Goal: Information Seeking & Learning: Learn about a topic

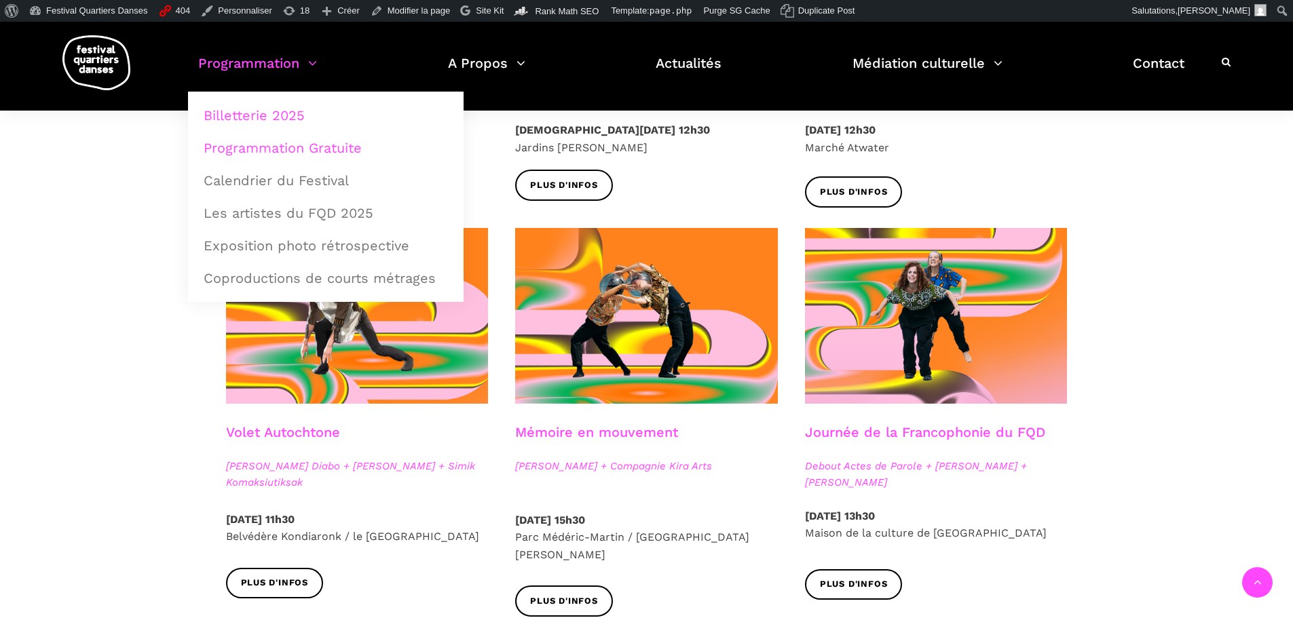
click at [275, 107] on link "Billetterie 2025" at bounding box center [325, 115] width 261 height 31
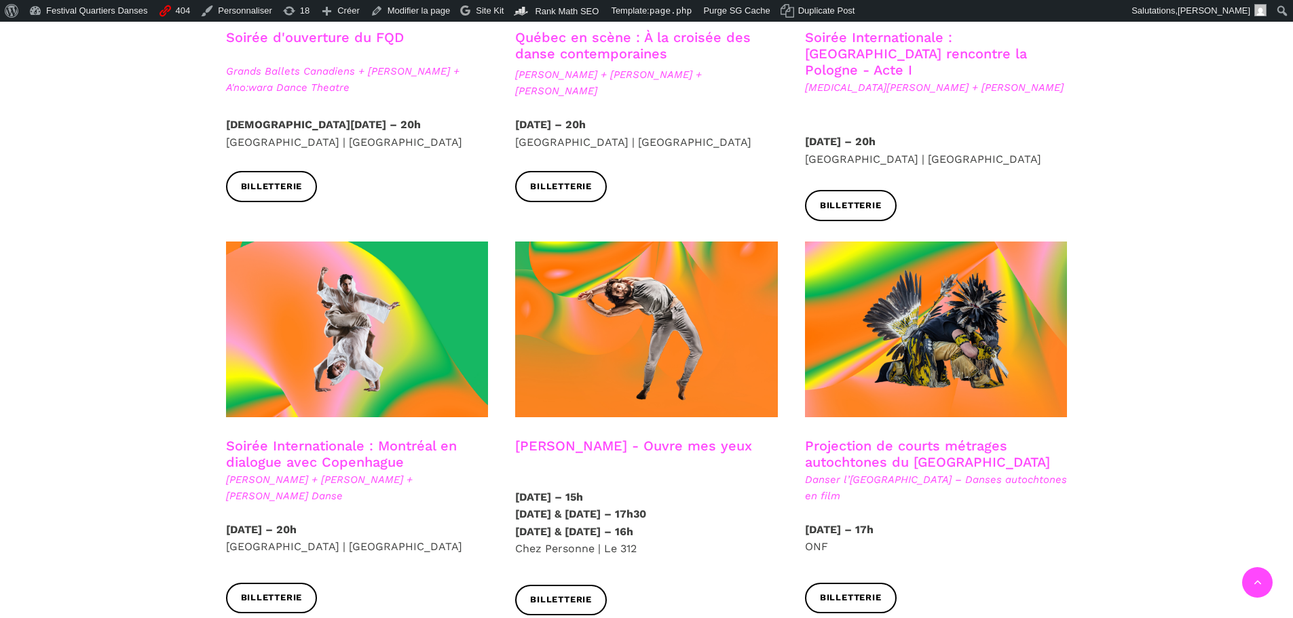
scroll to position [747, 0]
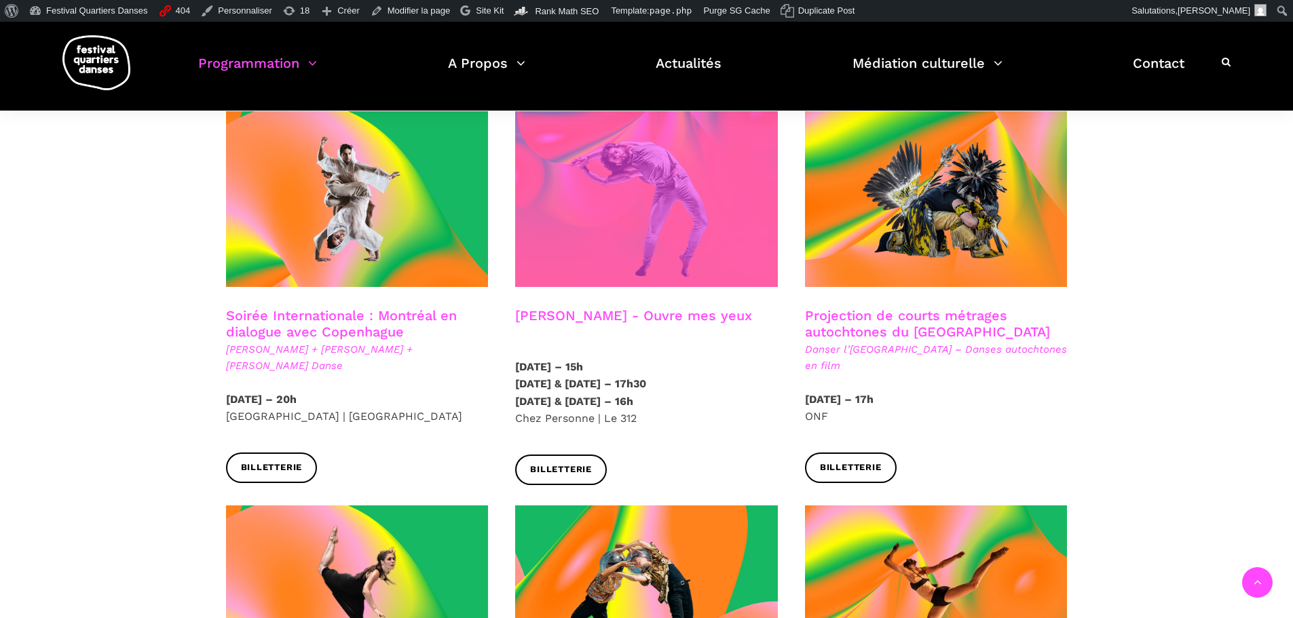
click at [675, 206] on span at bounding box center [646, 199] width 263 height 176
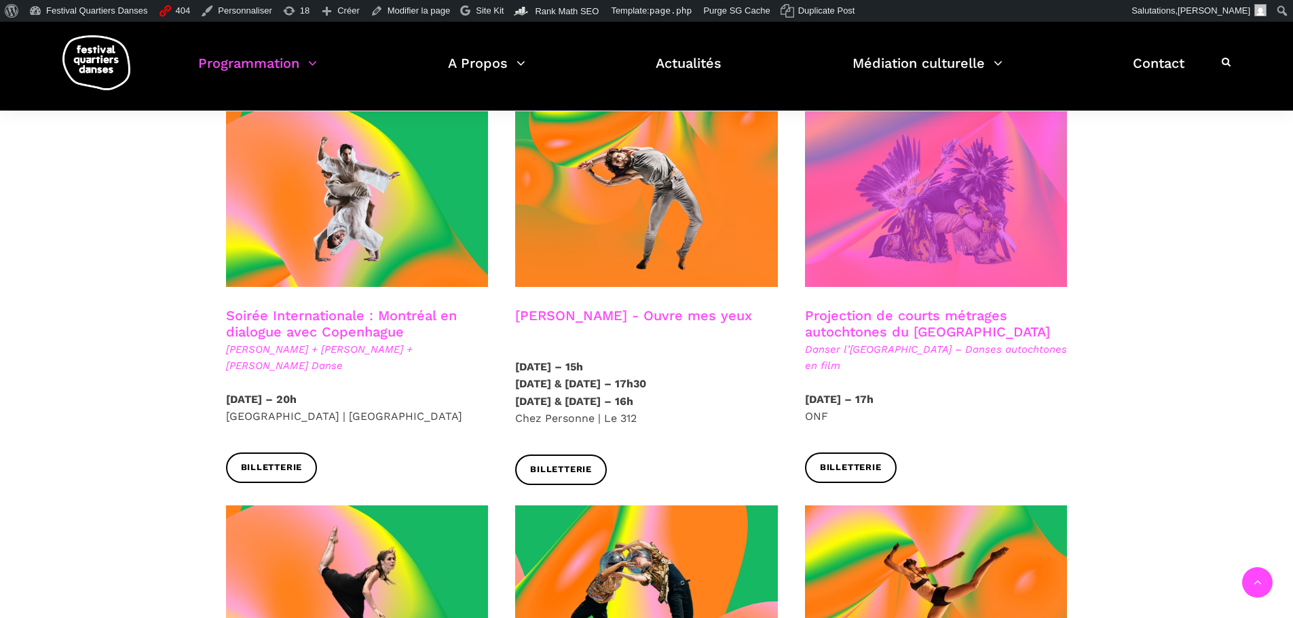
click at [906, 195] on span at bounding box center [936, 199] width 263 height 176
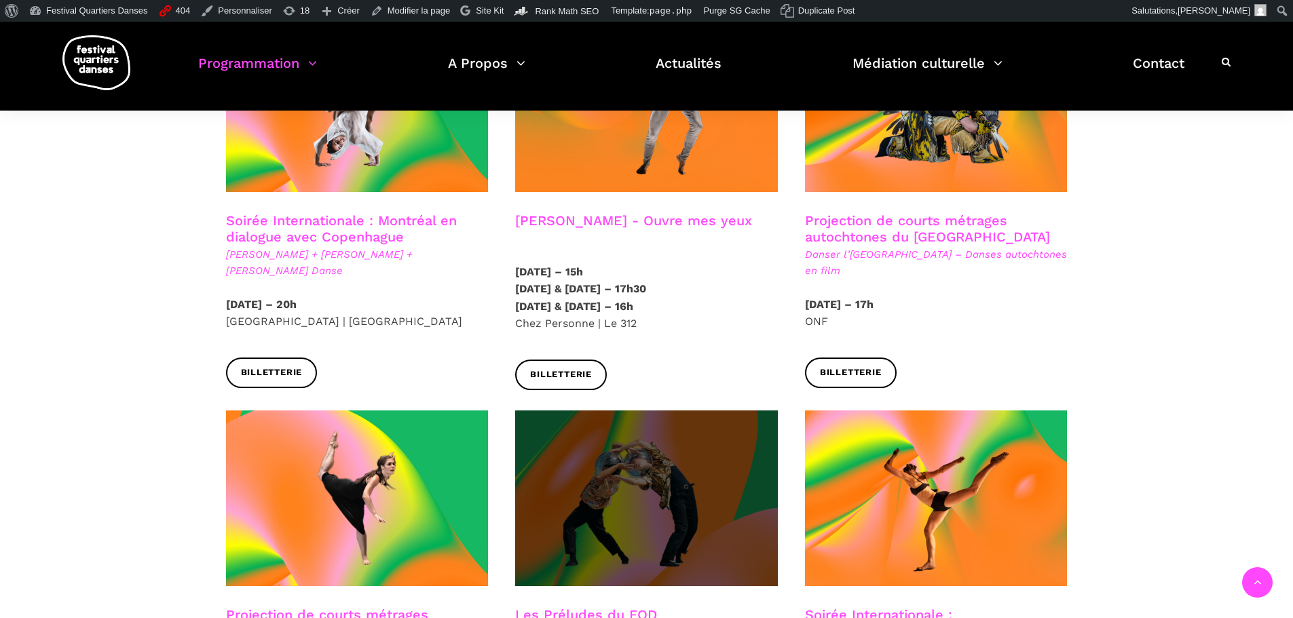
scroll to position [1018, 0]
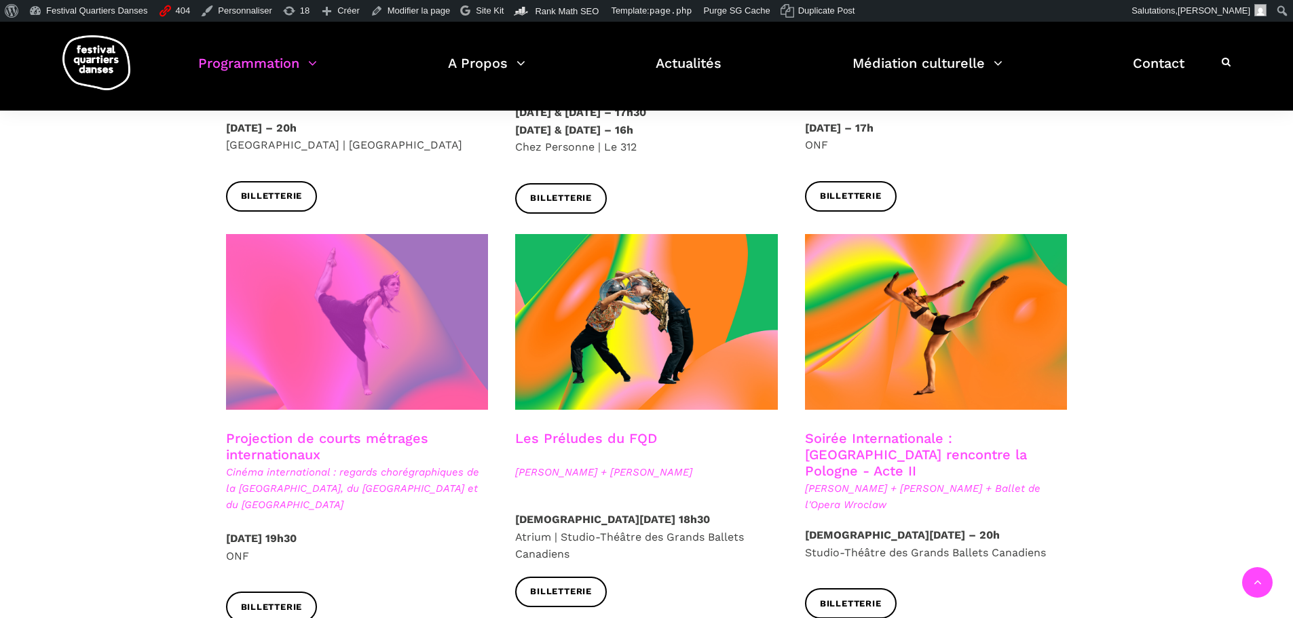
click at [299, 299] on span at bounding box center [357, 322] width 263 height 176
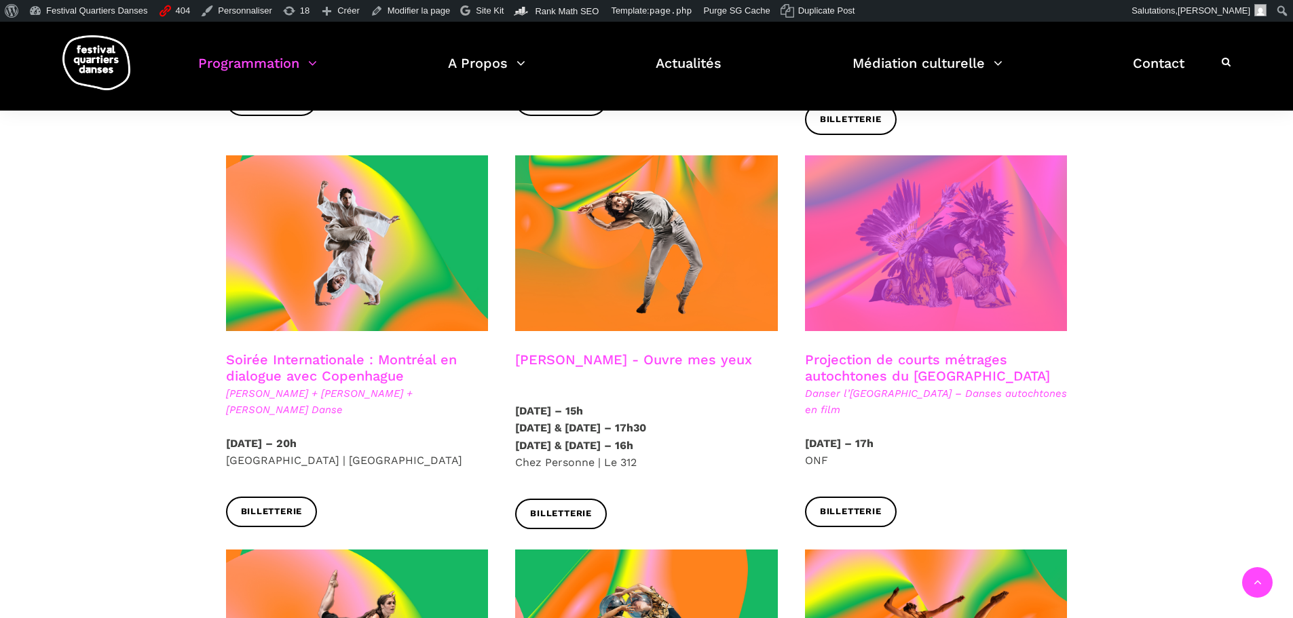
scroll to position [679, 0]
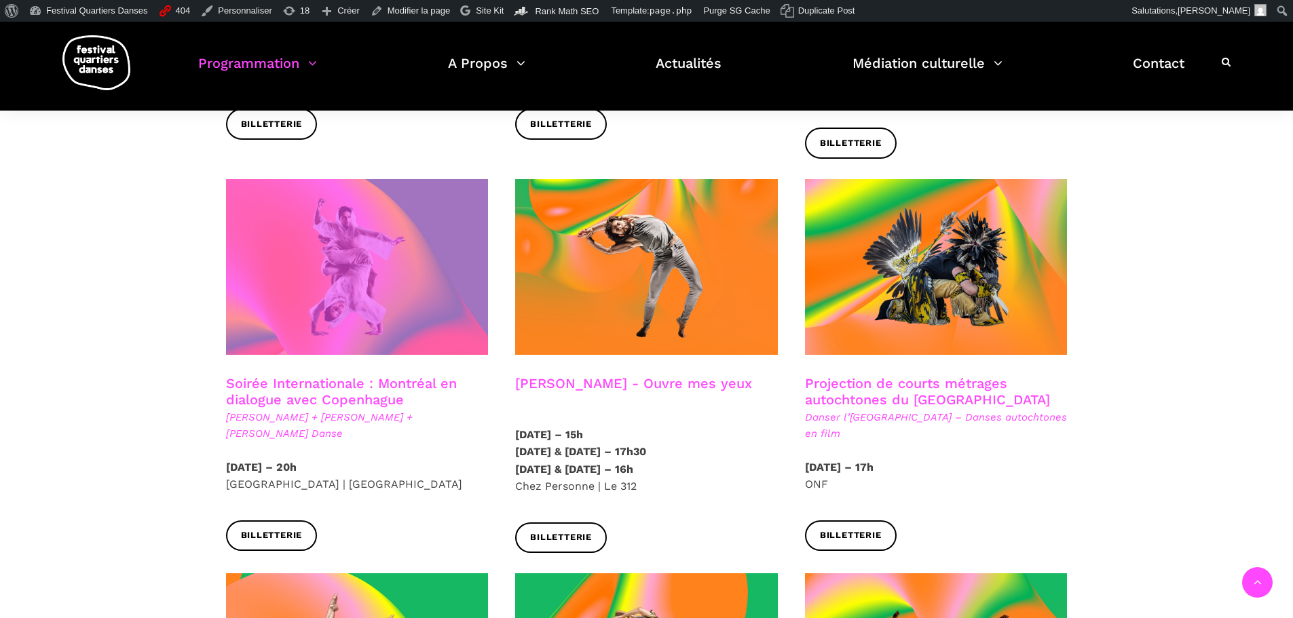
click at [371, 264] on span at bounding box center [357, 267] width 263 height 176
click at [375, 299] on span at bounding box center [357, 267] width 263 height 176
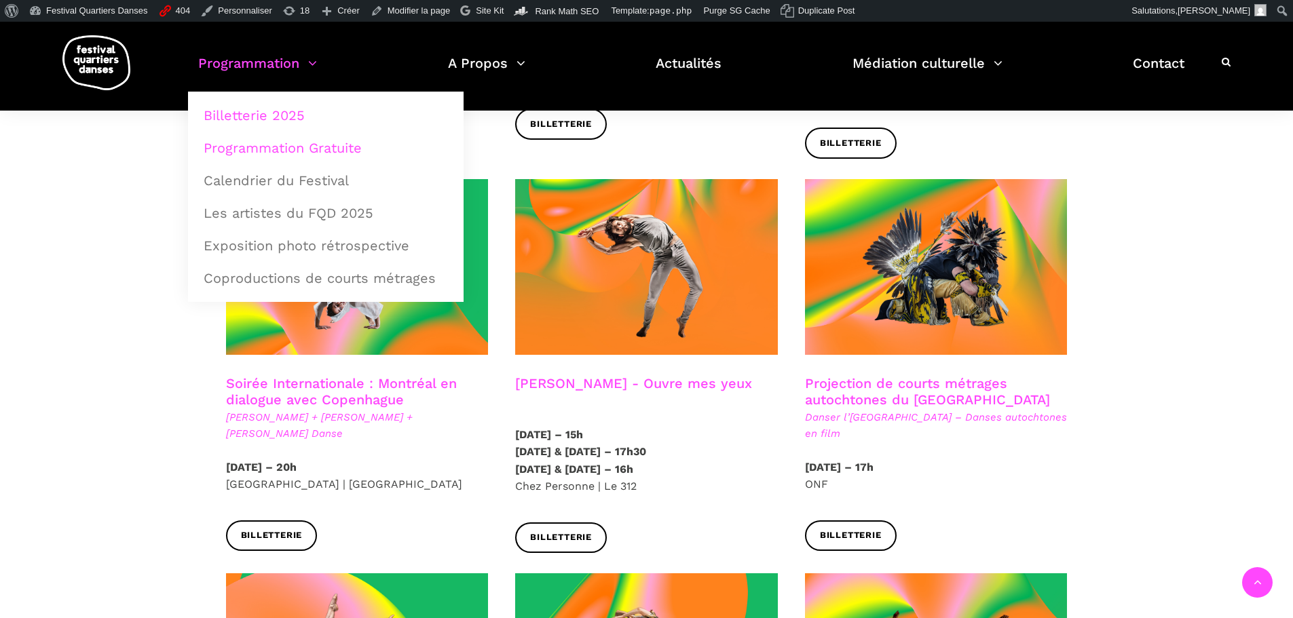
click at [282, 147] on link "Programmation Gratuite" at bounding box center [325, 147] width 261 height 31
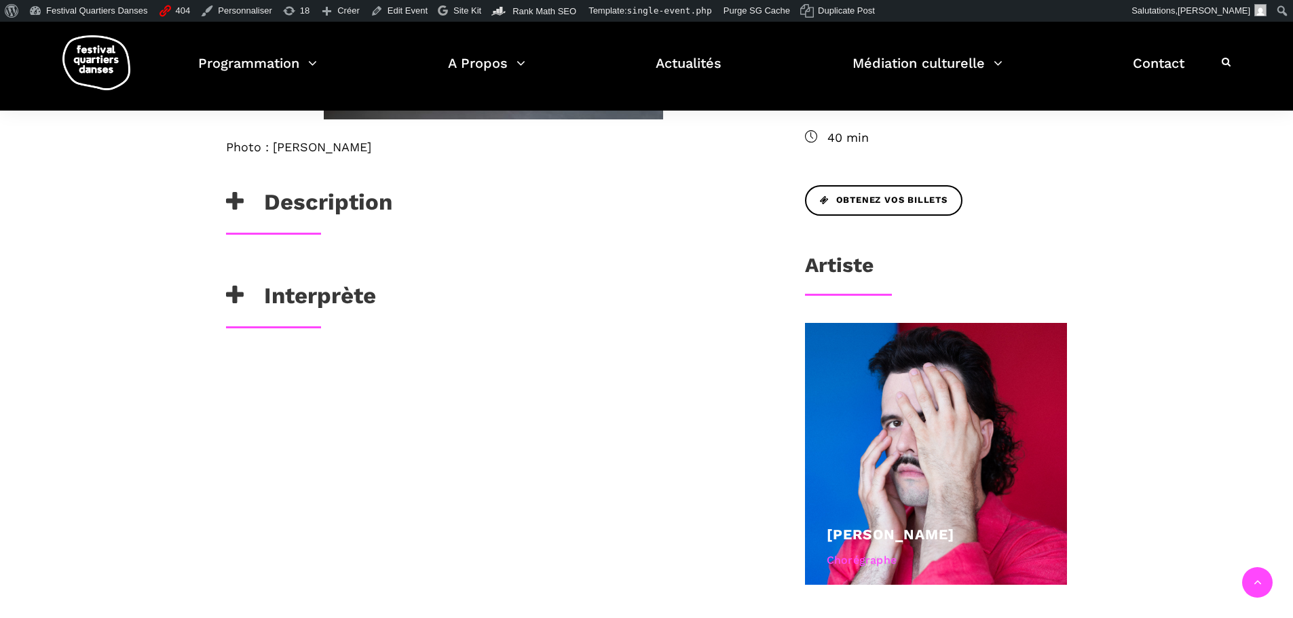
scroll to position [611, 0]
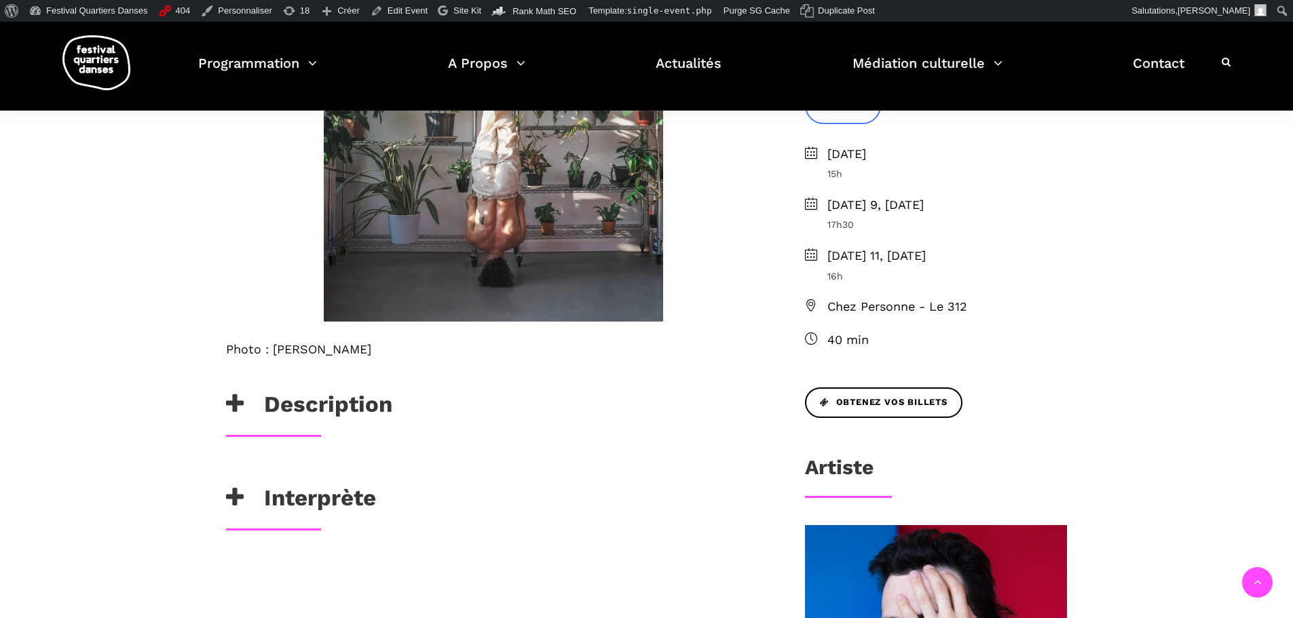
click at [371, 400] on h3 "Description" at bounding box center [309, 408] width 166 height 34
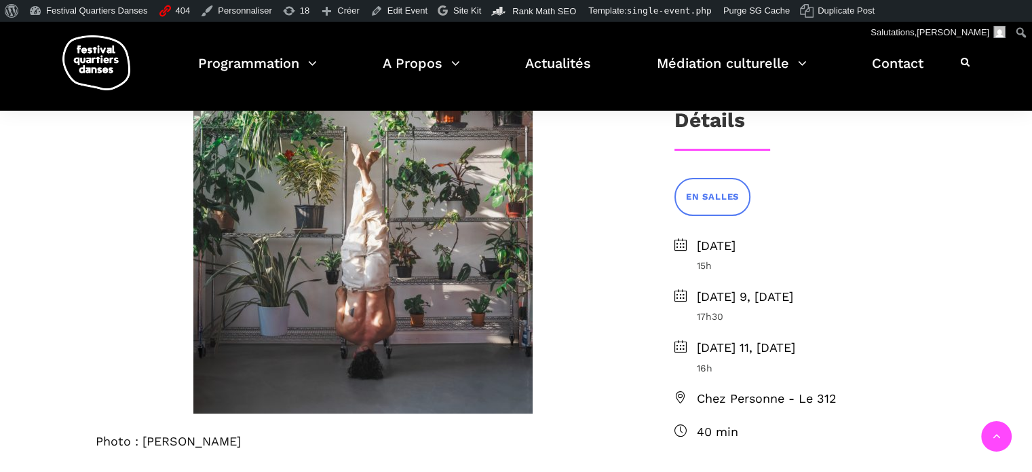
scroll to position [339, 0]
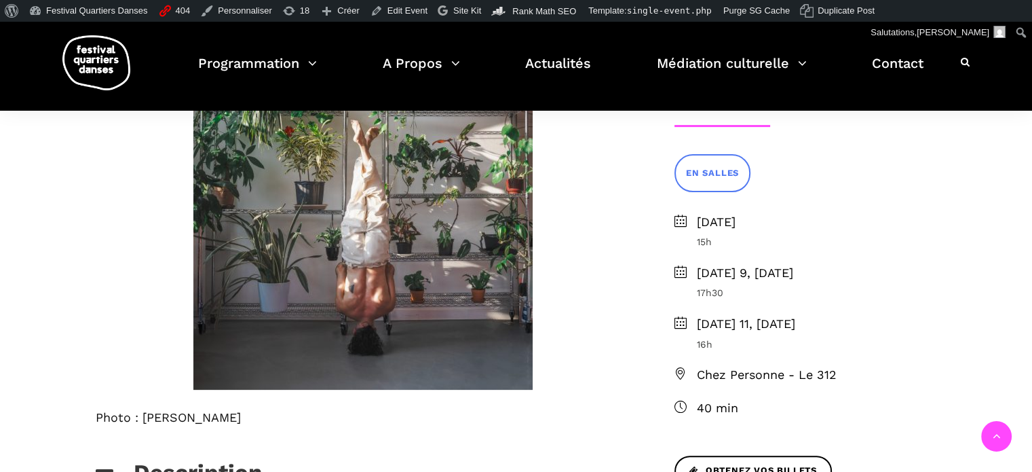
drag, startPoint x: 236, startPoint y: 417, endPoint x: 142, endPoint y: 417, distance: 94.4
click at [142, 417] on h6 "Photo : Cristina Planas" at bounding box center [363, 417] width 535 height 15
copy h6 "Cristina Planas"
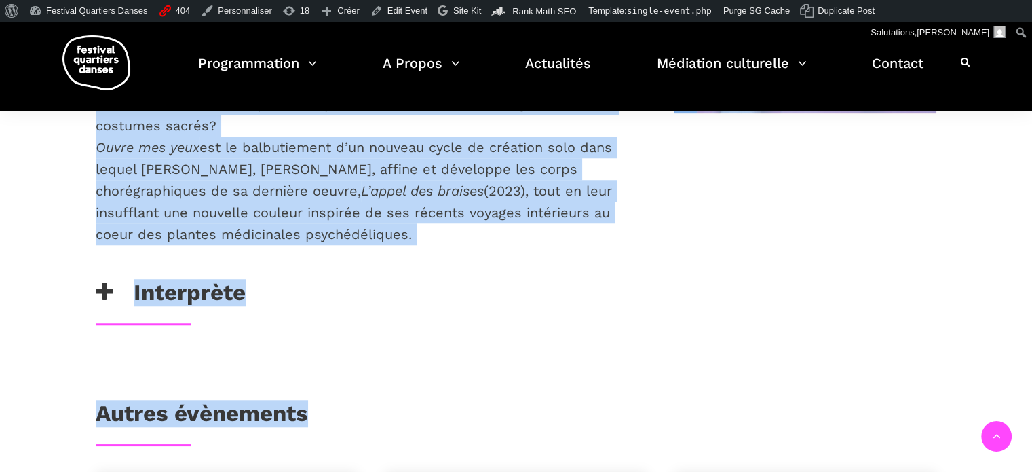
scroll to position [1117, 0]
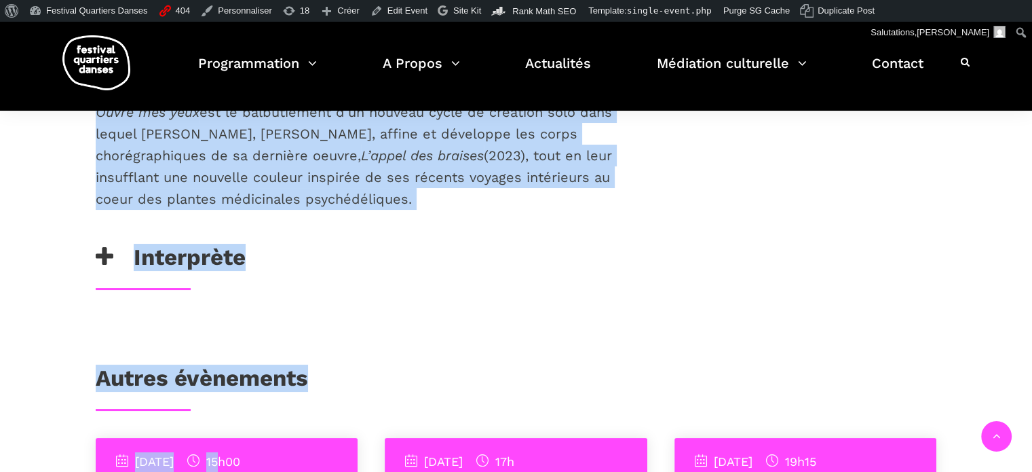
drag, startPoint x: 96, startPoint y: 195, endPoint x: 426, endPoint y: 182, distance: 330.2
copy div "Ouvre mes yeux est un solo immersif de danse contemporaine porté par l’artiste …"
click at [360, 157] on span "(2023), tout en leur insufflant une nouvelle couleur inspirée de ses récents vo…" at bounding box center [354, 177] width 517 height 60
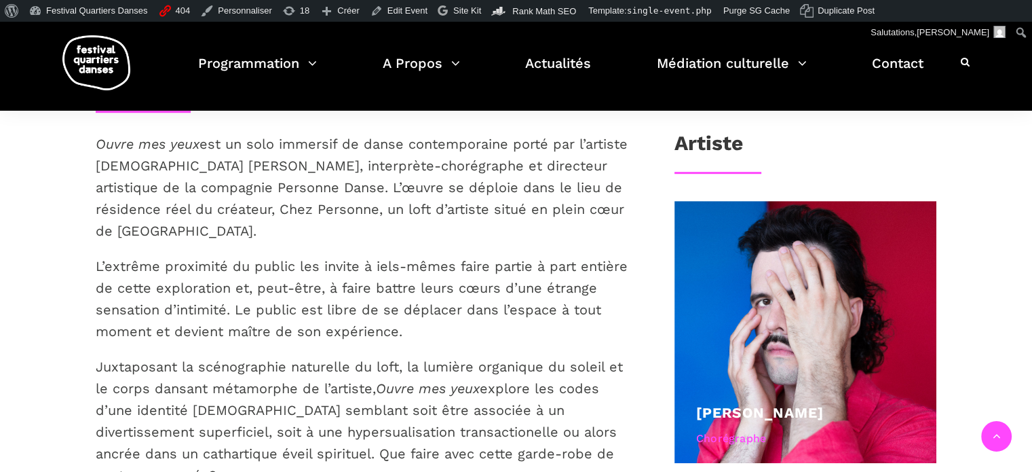
scroll to position [709, 0]
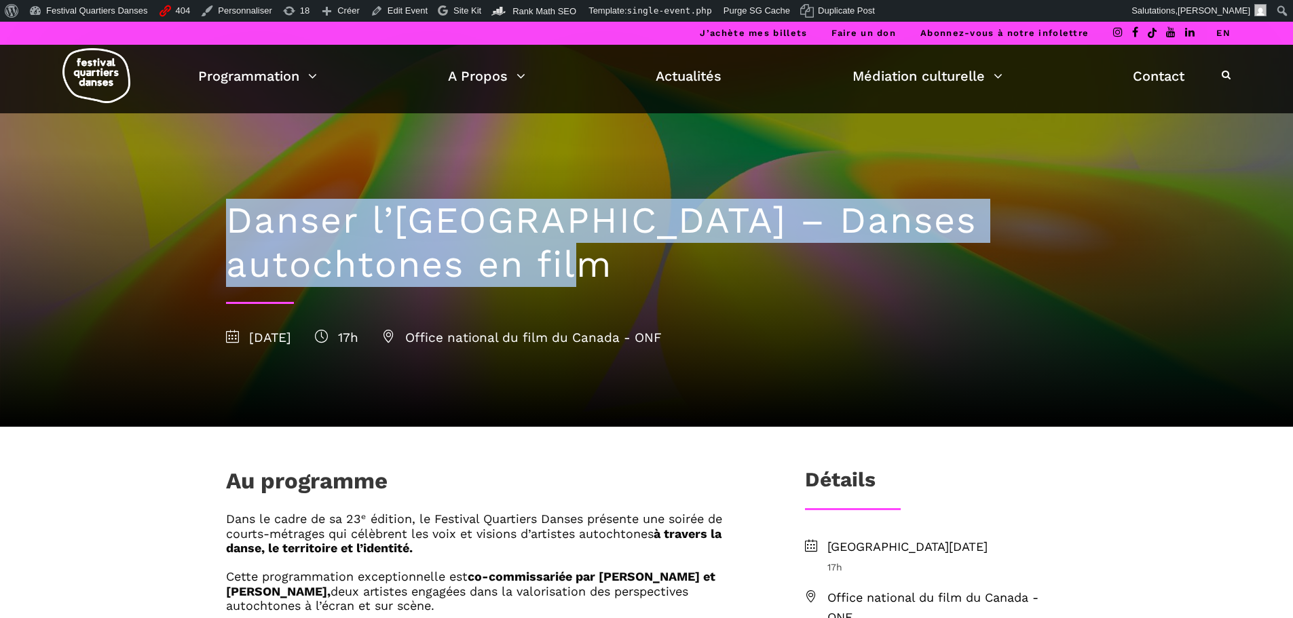
drag, startPoint x: 220, startPoint y: 221, endPoint x: 603, endPoint y: 267, distance: 386.3
click at [603, 267] on div "Danser l’Île de la Tortue – Danses autochtones en film 8 septembre 2025 17h Off…" at bounding box center [646, 270] width 869 height 314
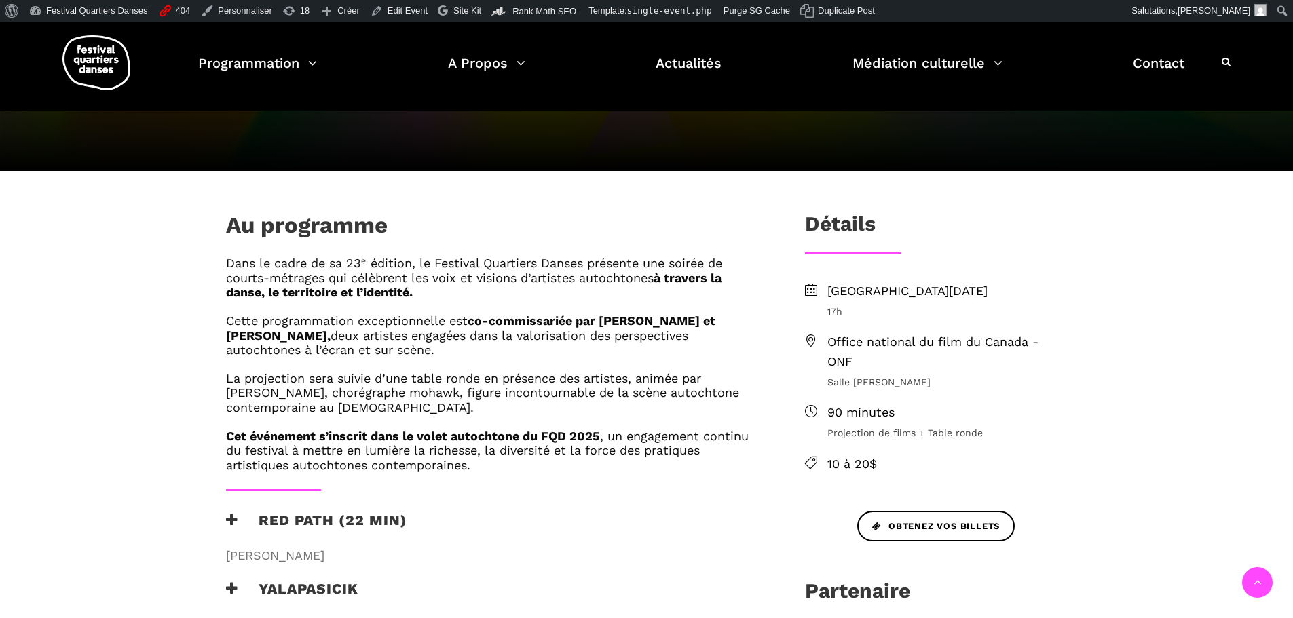
scroll to position [272, 0]
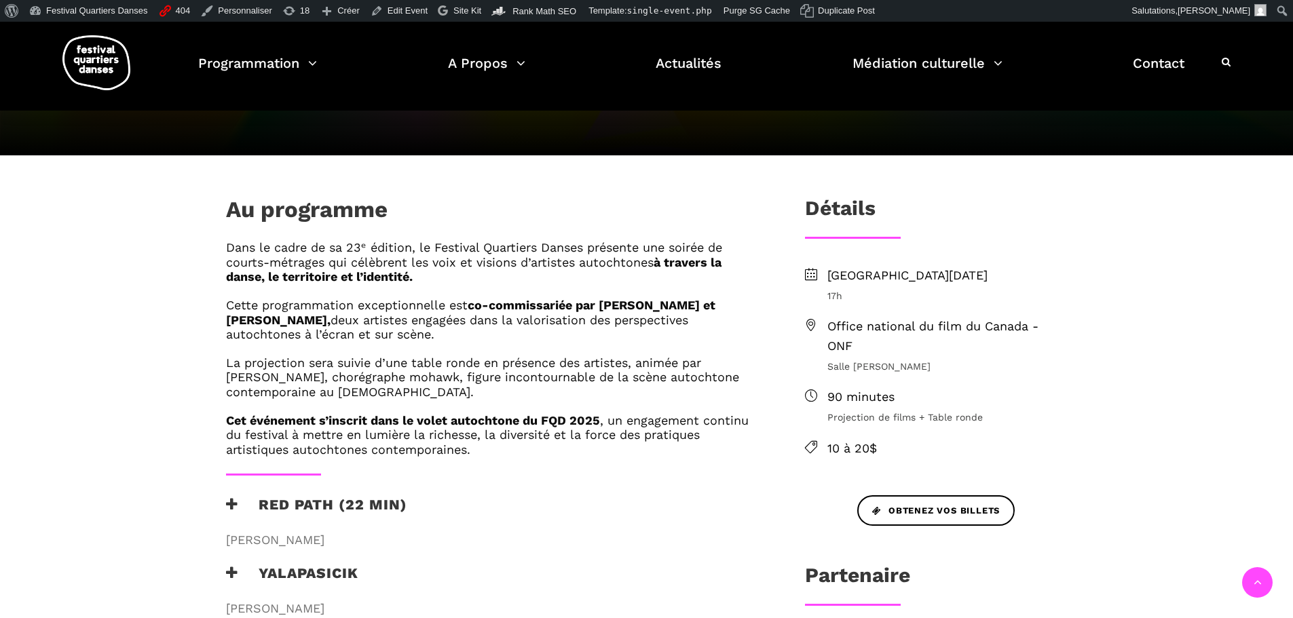
drag, startPoint x: 827, startPoint y: 327, endPoint x: 937, endPoint y: 366, distance: 116.8
click at [937, 366] on div "Office national du film du Canada - ONF Salle Alanis Obomsawin" at bounding box center [947, 345] width 240 height 57
copy div "Office national du film du Canada - ONF Salle Alanis Obomsawin"
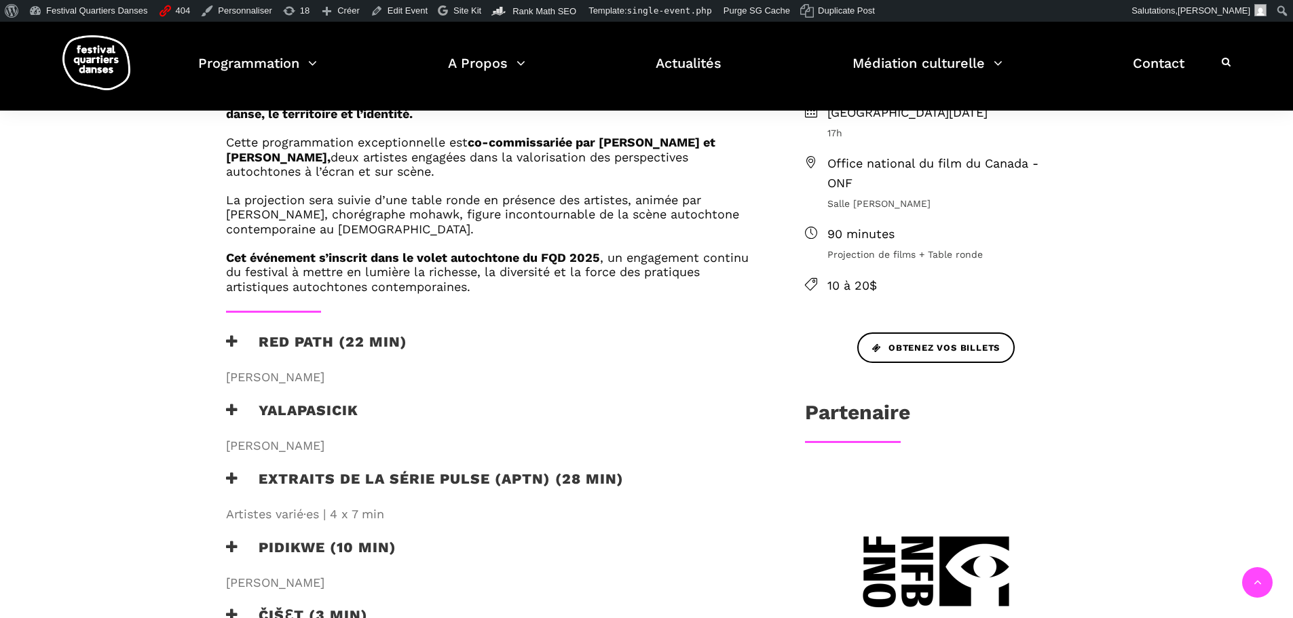
scroll to position [475, 0]
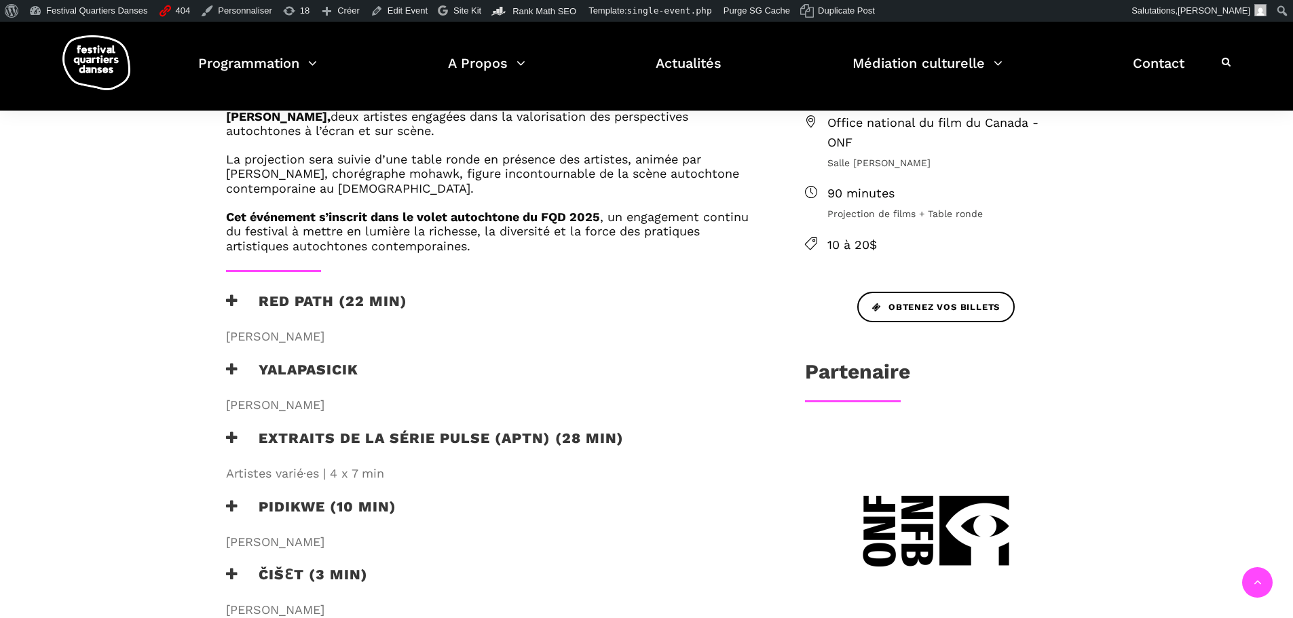
click at [349, 303] on h3 "RED PATH (22 min)" at bounding box center [316, 310] width 181 height 34
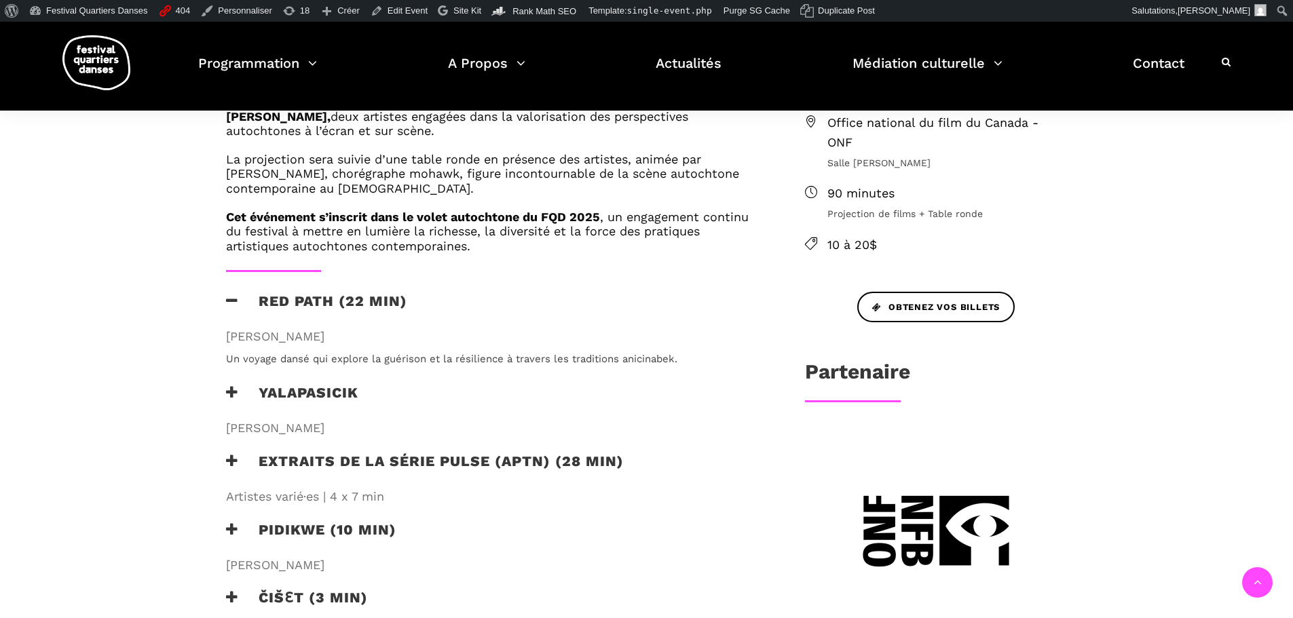
click at [349, 303] on h3 "RED PATH (22 min)" at bounding box center [316, 310] width 181 height 34
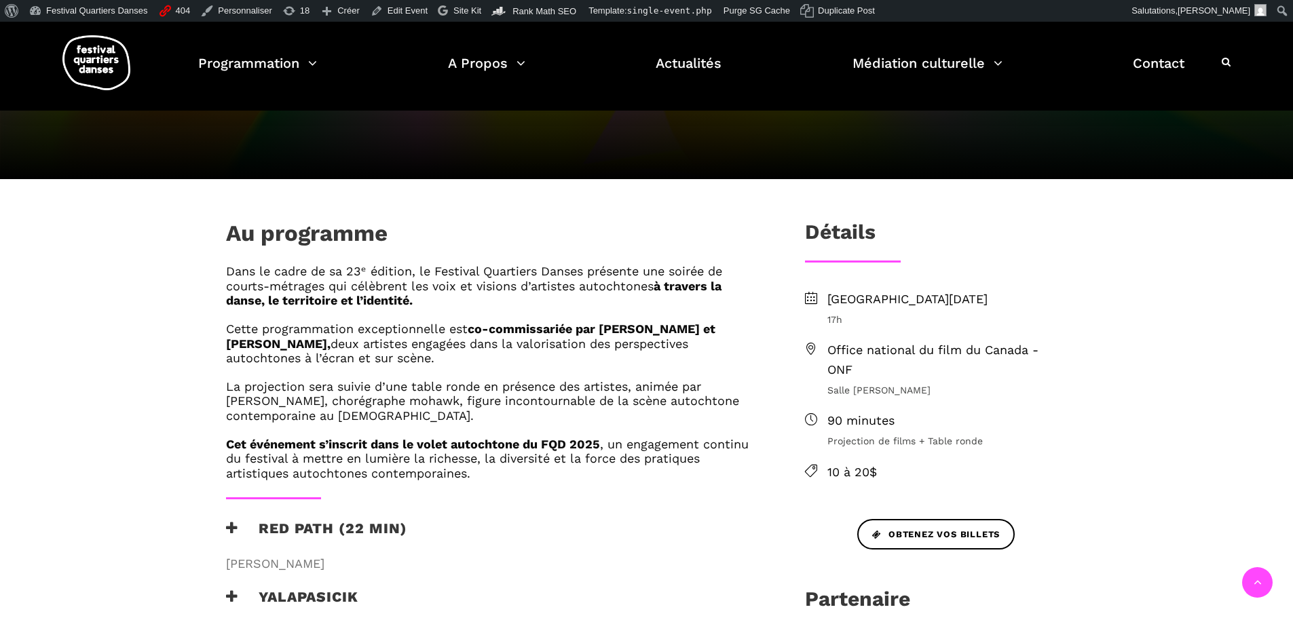
scroll to position [272, 0]
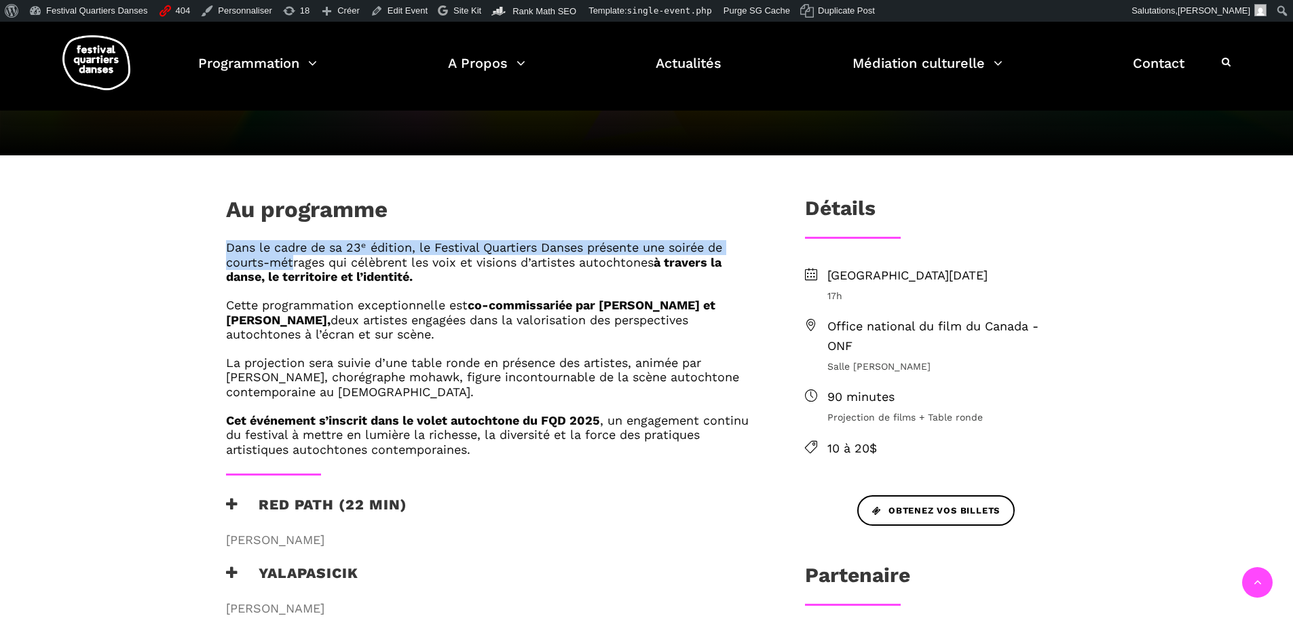
drag, startPoint x: 222, startPoint y: 247, endPoint x: 294, endPoint y: 257, distance: 72.7
click at [294, 257] on div "Dans le cadre de sa 23ᵉ édition, le Festival Quartiers Danses présente une soir…" at bounding box center [493, 357] width 562 height 234
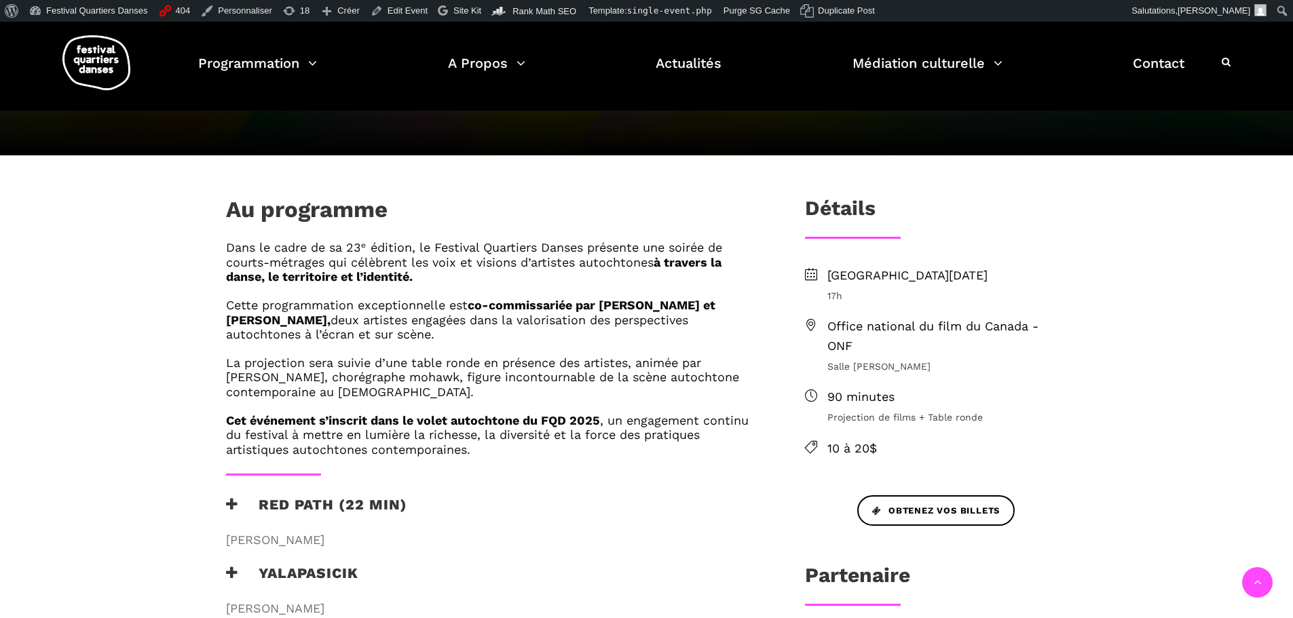
click at [301, 302] on h6 "Cette programmation exceptionnelle est co-commissariée par Barbara Kaneratonni …" at bounding box center [493, 320] width 535 height 44
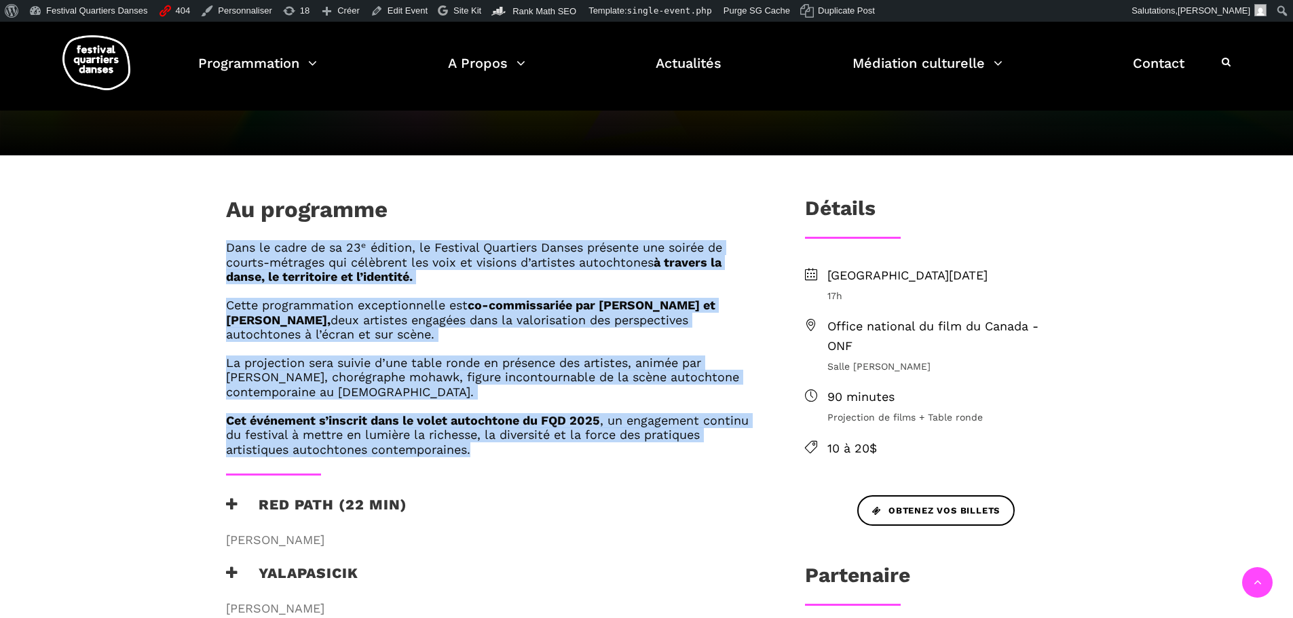
drag, startPoint x: 228, startPoint y: 244, endPoint x: 479, endPoint y: 454, distance: 326.7
click at [479, 454] on div "Dans le cadre de sa 23ᵉ édition, le Festival Quartiers Danses présente une soir…" at bounding box center [493, 348] width 535 height 217
copy div "Dans le cadre de sa 23ᵉ édition, le Festival Quartiers Danses présente une soir…"
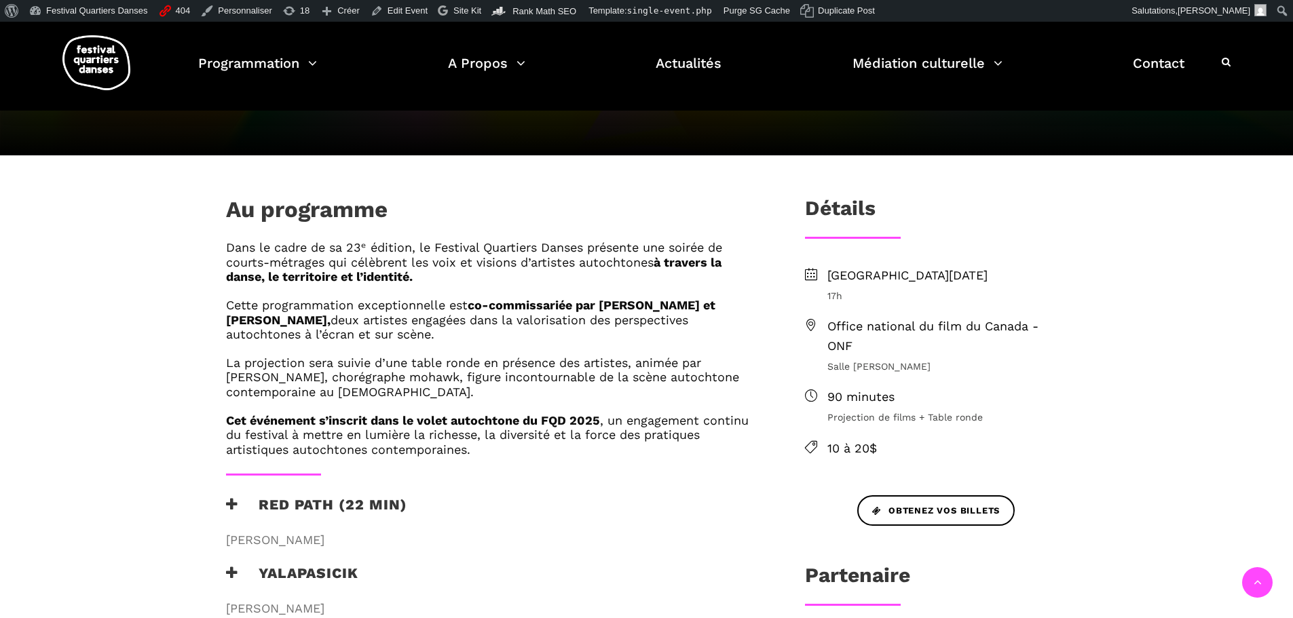
click at [176, 321] on div "Au programme Dans le cadre de sa 23ᵉ édition, le Festival Quartiers Danses prés…" at bounding box center [646, 526] width 1293 height 743
drag, startPoint x: 654, startPoint y: 301, endPoint x: 731, endPoint y: 301, distance: 77.4
click at [731, 301] on h6 "Cette programmation exceptionnelle est co-commissariée par Barbara Kaneratonni …" at bounding box center [493, 320] width 535 height 44
copy strong "Kaneratonni"
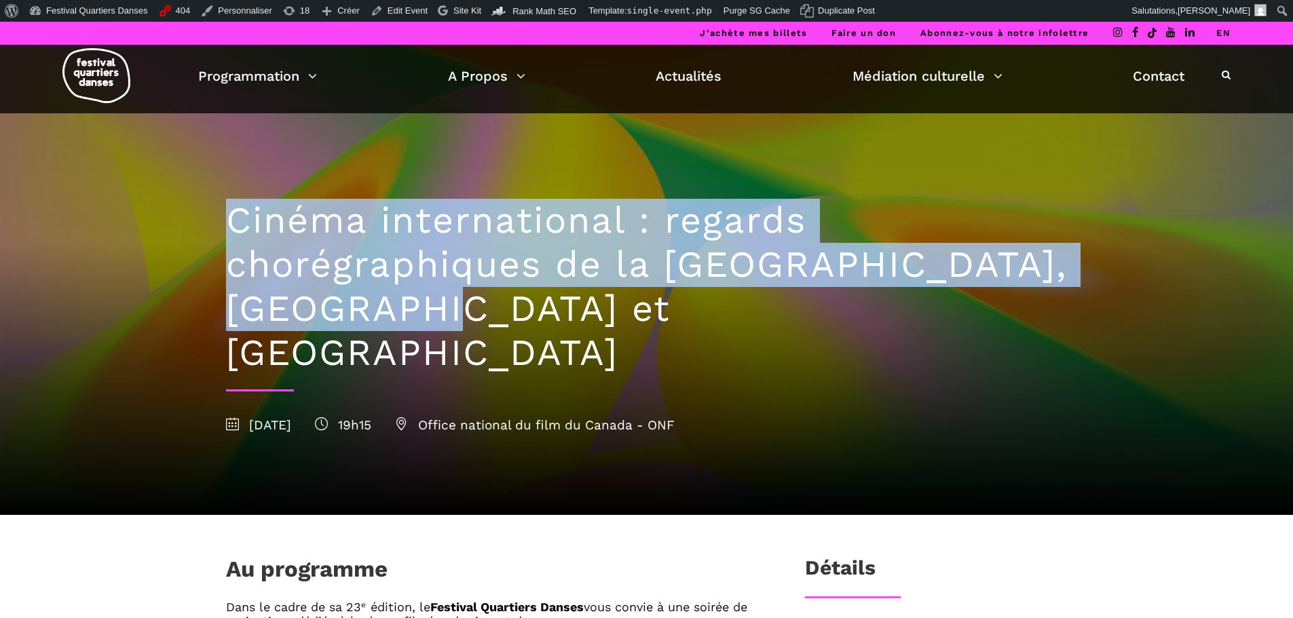
drag, startPoint x: 278, startPoint y: 231, endPoint x: 396, endPoint y: 316, distance: 145.4
click at [396, 316] on div "Cinéma international : regards chorégraphiques de la Pologne, Brighton et Montr…" at bounding box center [646, 314] width 869 height 402
copy h1 "Cinéma international : regards chorégraphiques de la Pologne, Brighton et Montr…"
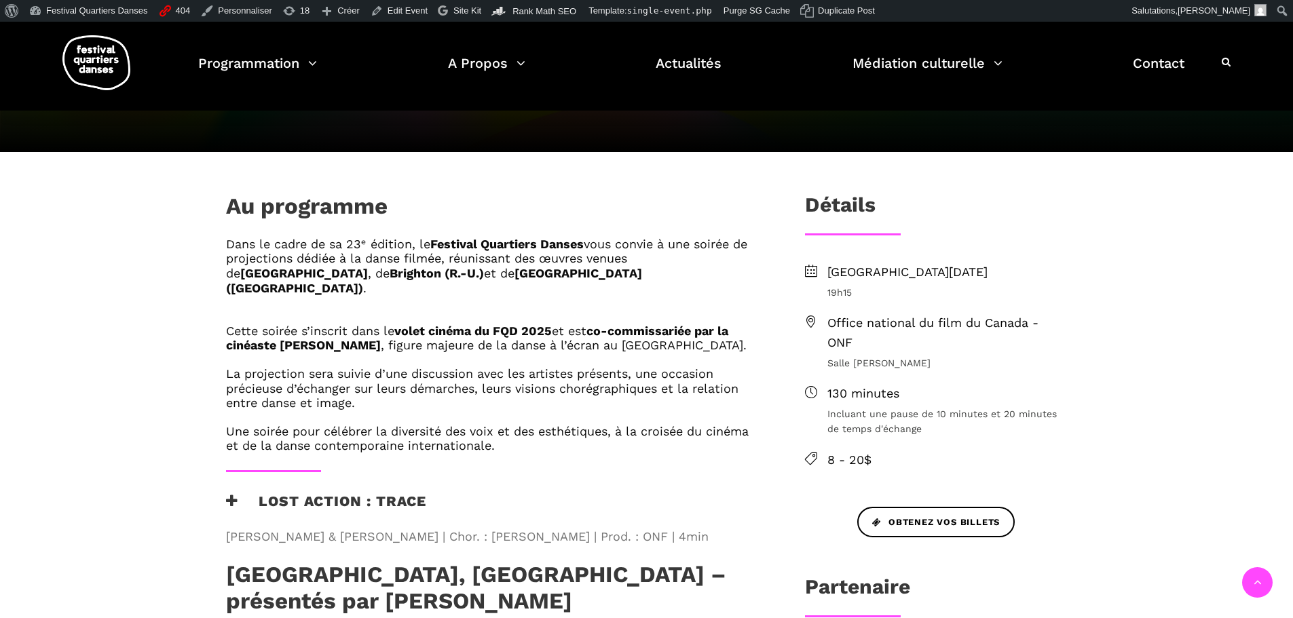
scroll to position [339, 0]
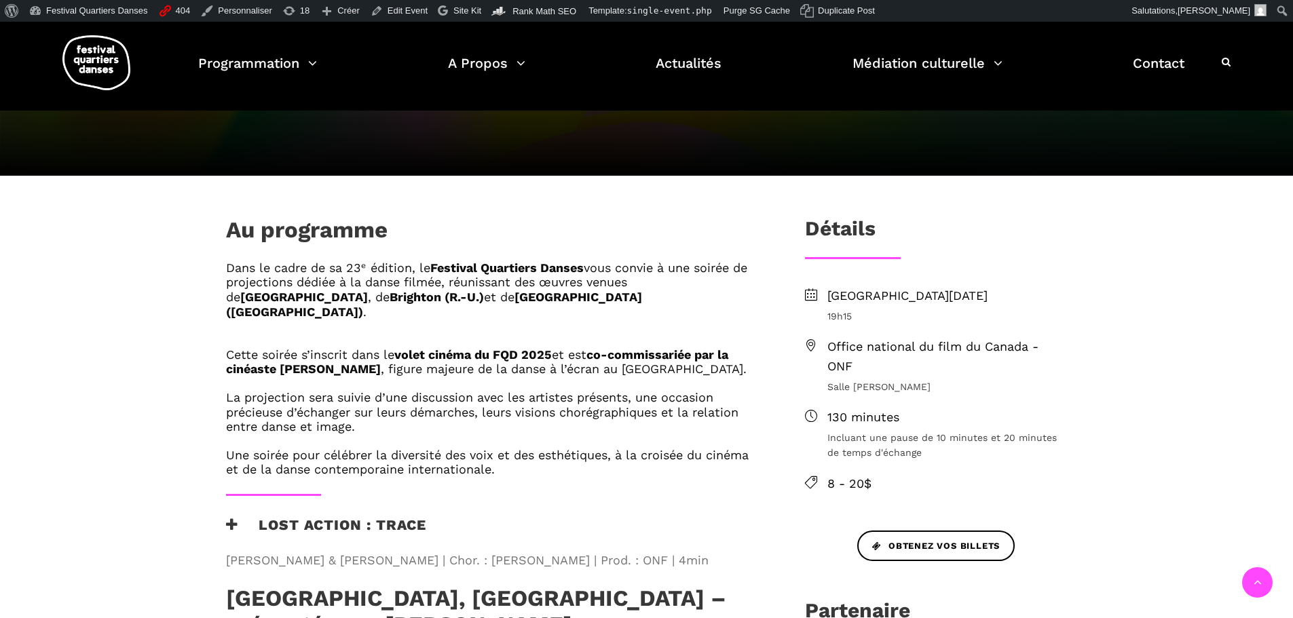
click at [500, 448] on h6 "Une soirée pour célébrer la diversité des voix et des esthétiques, à la croisée…" at bounding box center [493, 462] width 535 height 29
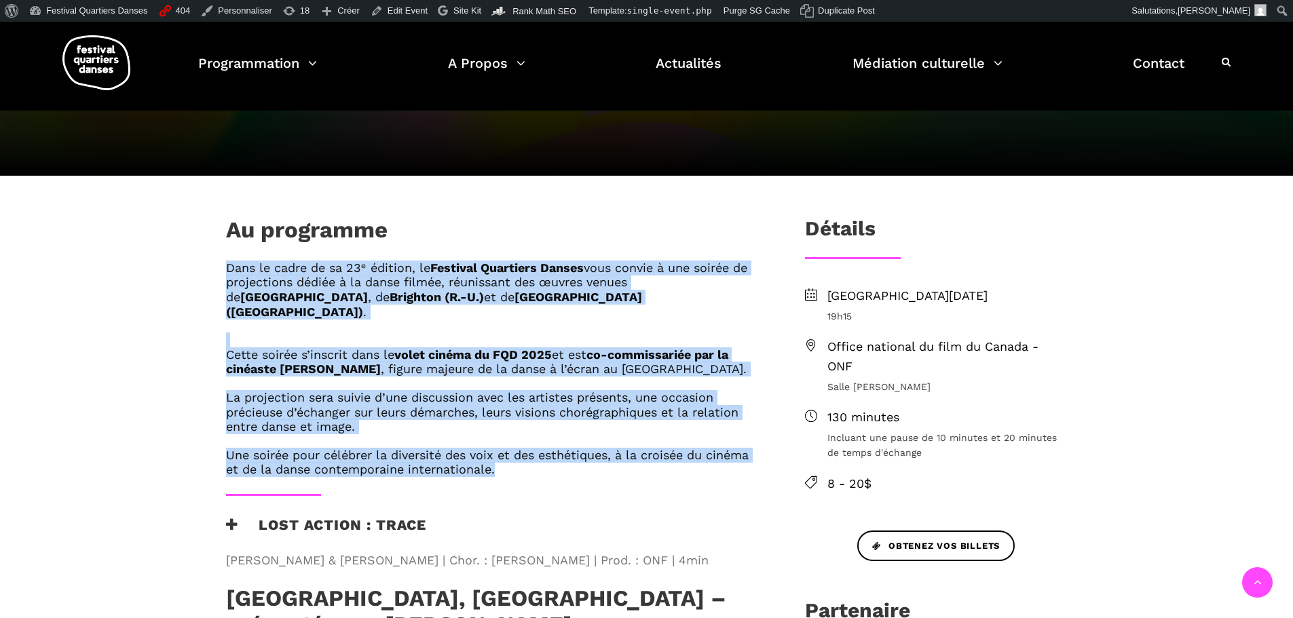
drag, startPoint x: 500, startPoint y: 415, endPoint x: 223, endPoint y: 220, distance: 338.6
click at [223, 261] on div "Dans le cadre de sa 23ᵉ édition, le Festival Quartiers Danses vous convie à une…" at bounding box center [493, 378] width 562 height 234
copy div "Dans le cadre de sa 23ᵉ édition, le Festival Quartiers Danses vous convie à une…"
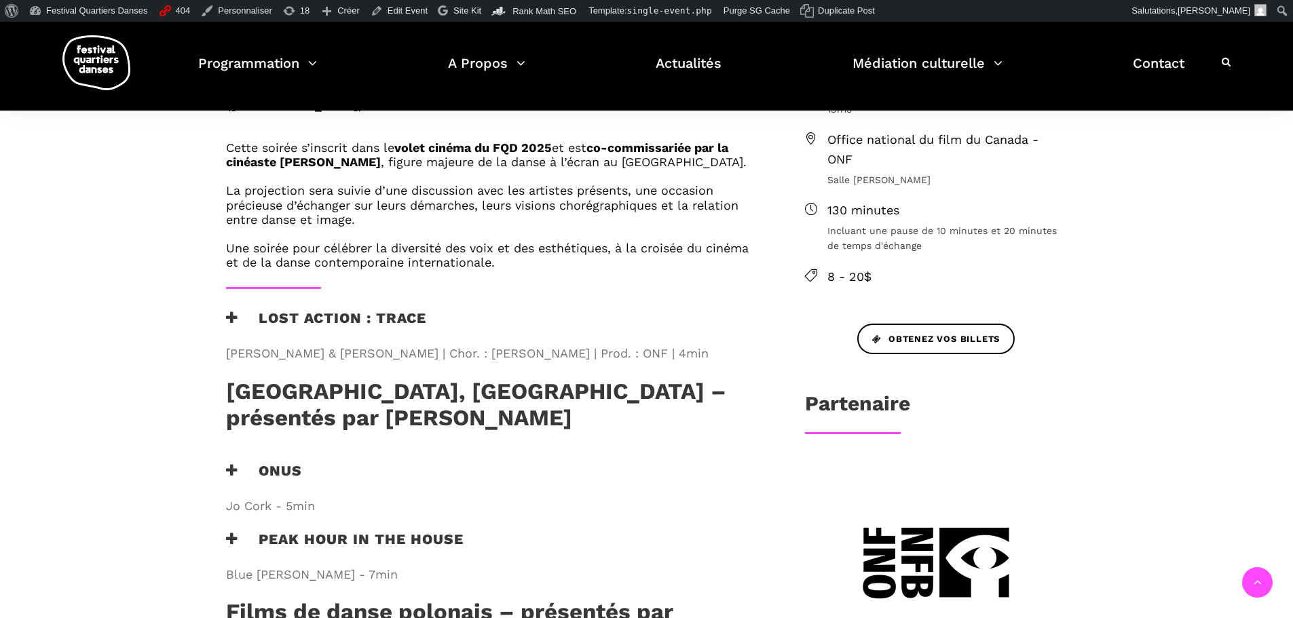
scroll to position [611, 0]
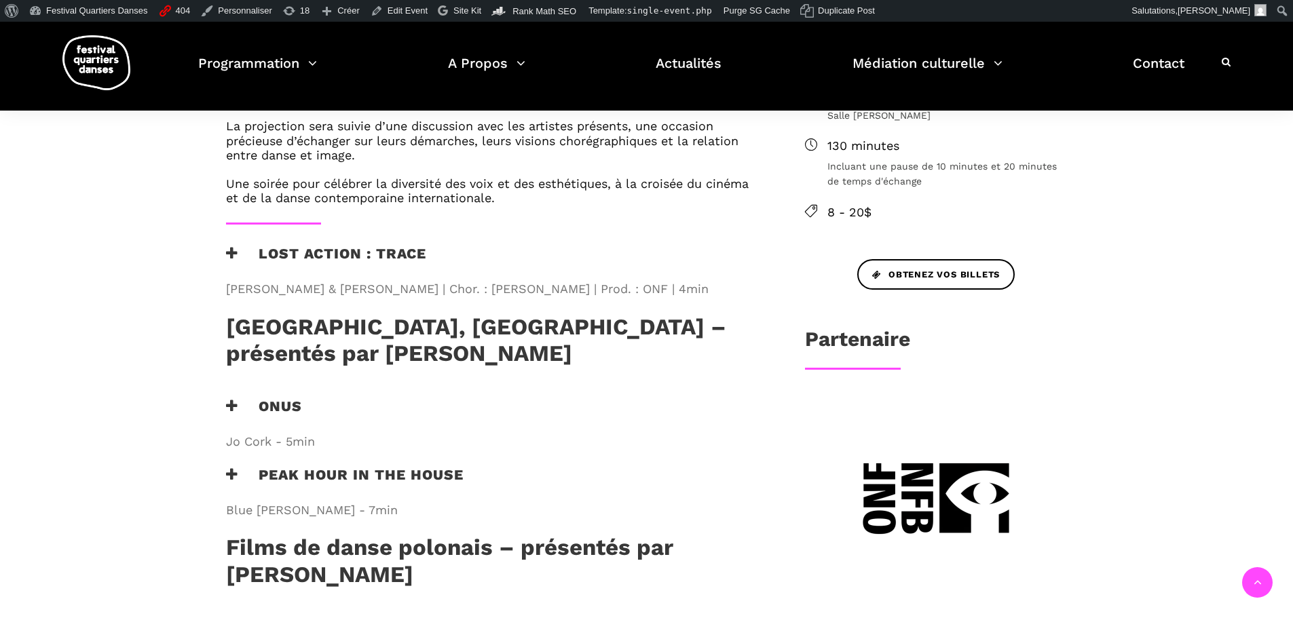
click at [369, 245] on h3 "Lost Action : Trace" at bounding box center [326, 262] width 200 height 34
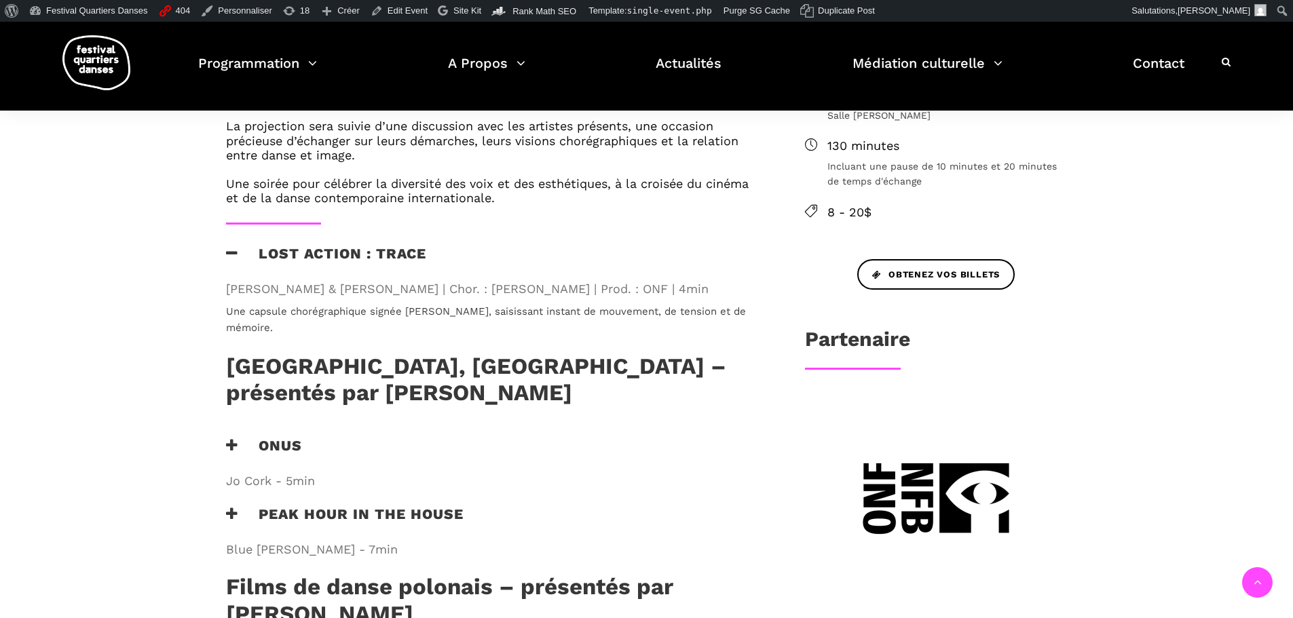
click at [370, 245] on h3 "Lost Action : Trace" at bounding box center [326, 262] width 200 height 34
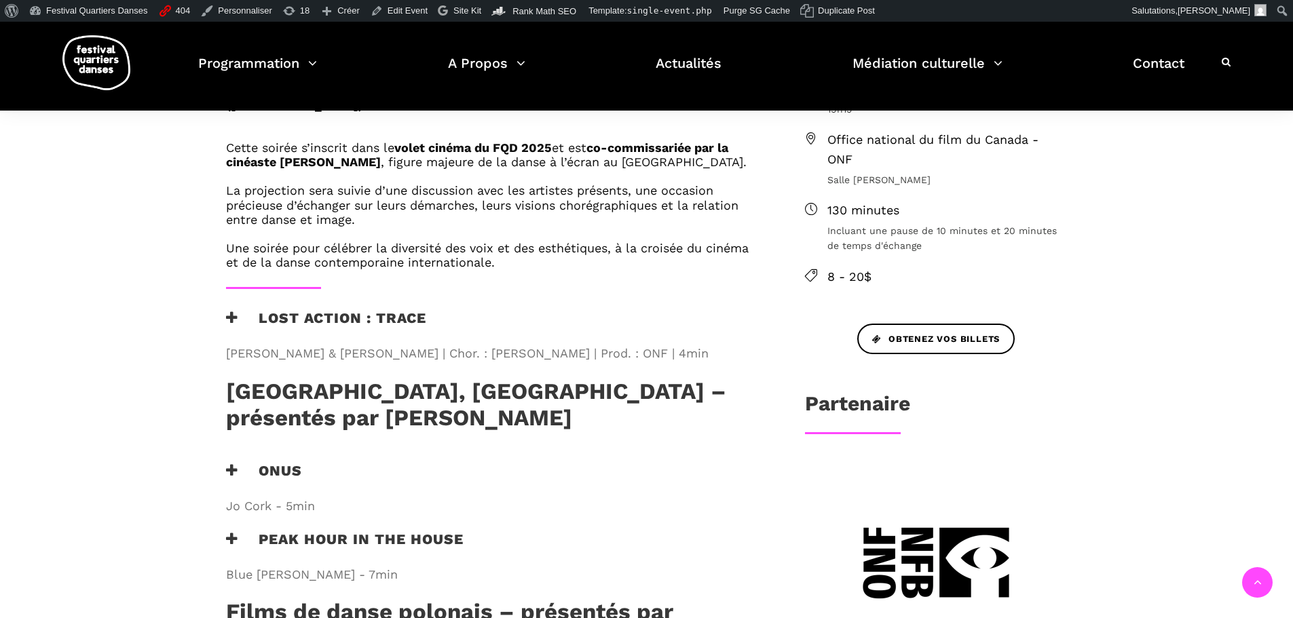
scroll to position [543, 0]
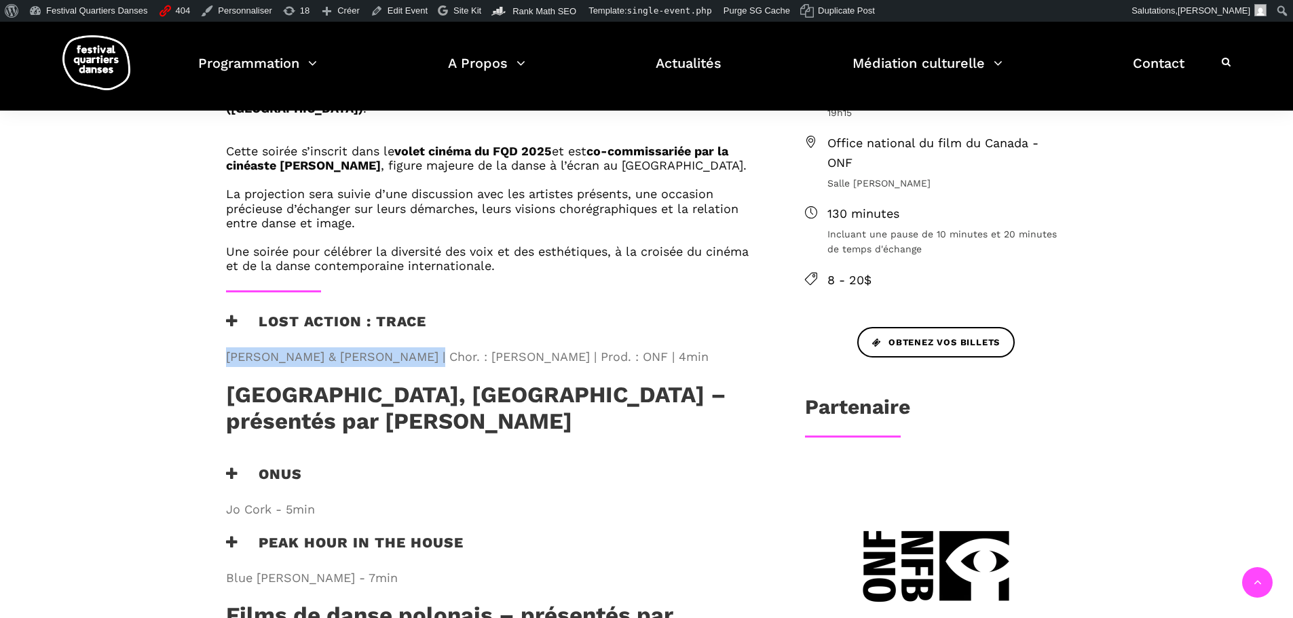
drag, startPoint x: 228, startPoint y: 297, endPoint x: 409, endPoint y: 301, distance: 180.6
click at [409, 348] on span "Marlene Millar & Philip Szporer | Chor. : Crystal Pite | Prod. : ONF | 4min" at bounding box center [493, 358] width 535 height 20
copy span "Marlene Millar & Philip Szporer"
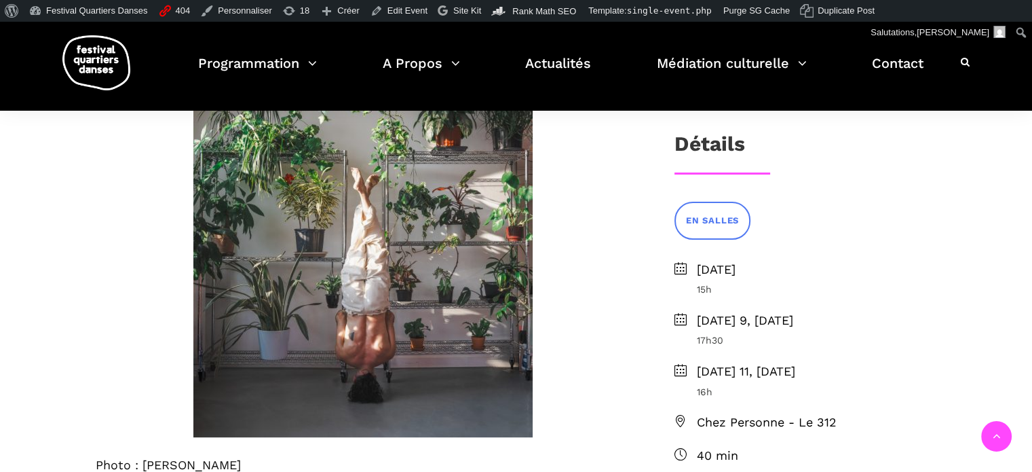
scroll to position [272, 0]
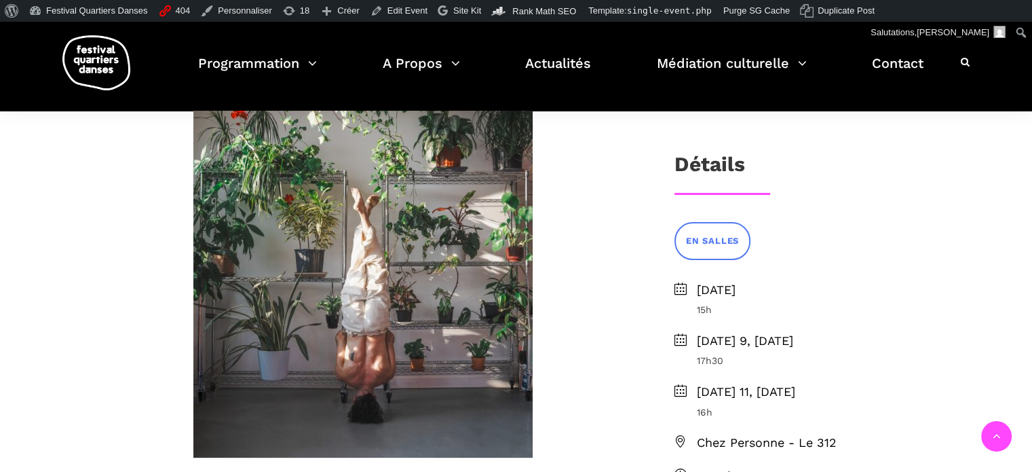
click at [84, 328] on div at bounding box center [363, 264] width 562 height 428
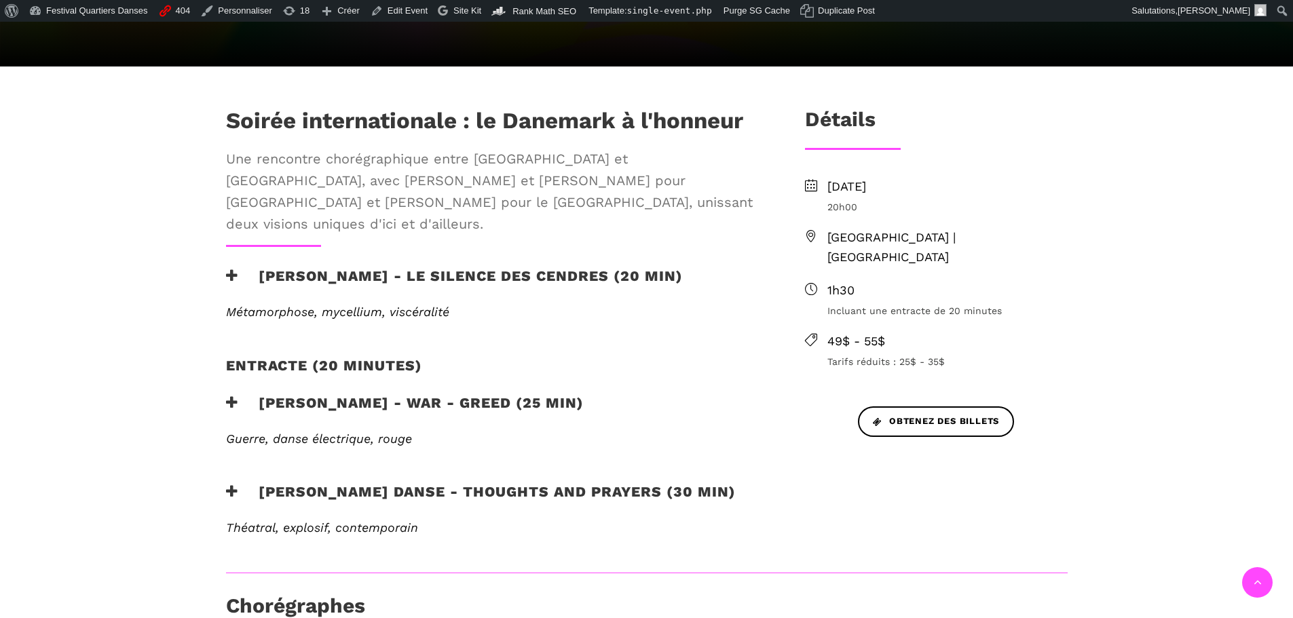
scroll to position [407, 0]
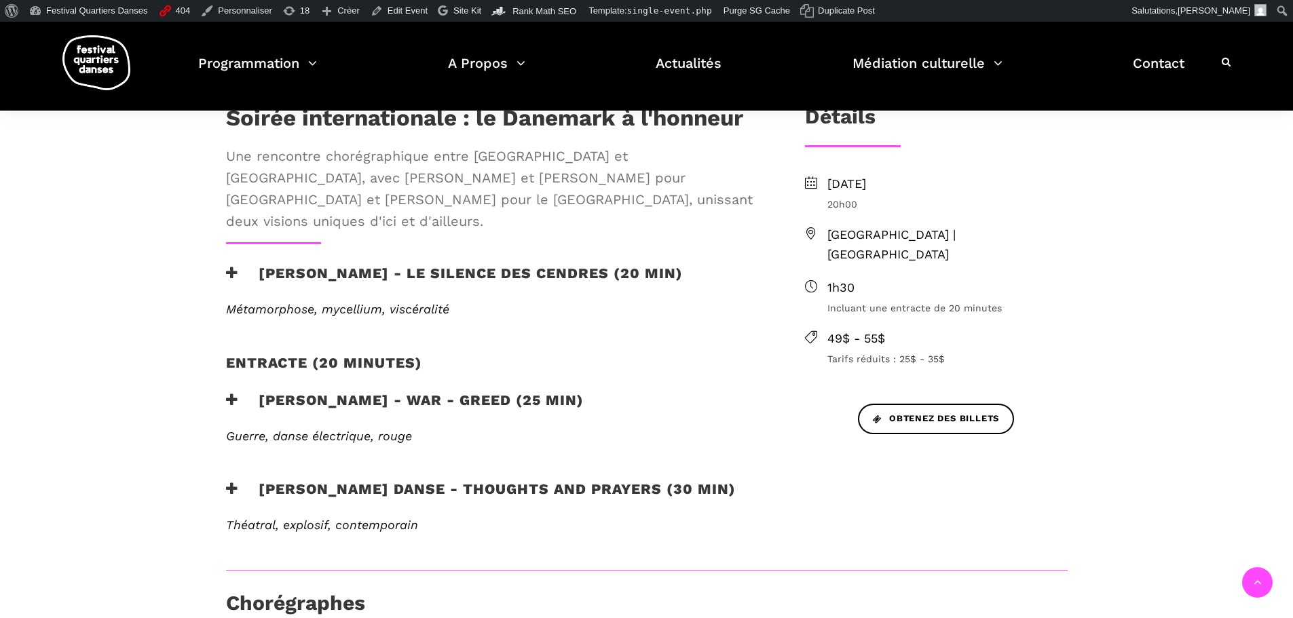
click at [468, 265] on h3 "Charles-Alexis Desgagnés - Le silence des cendres (20 min)" at bounding box center [454, 282] width 457 height 34
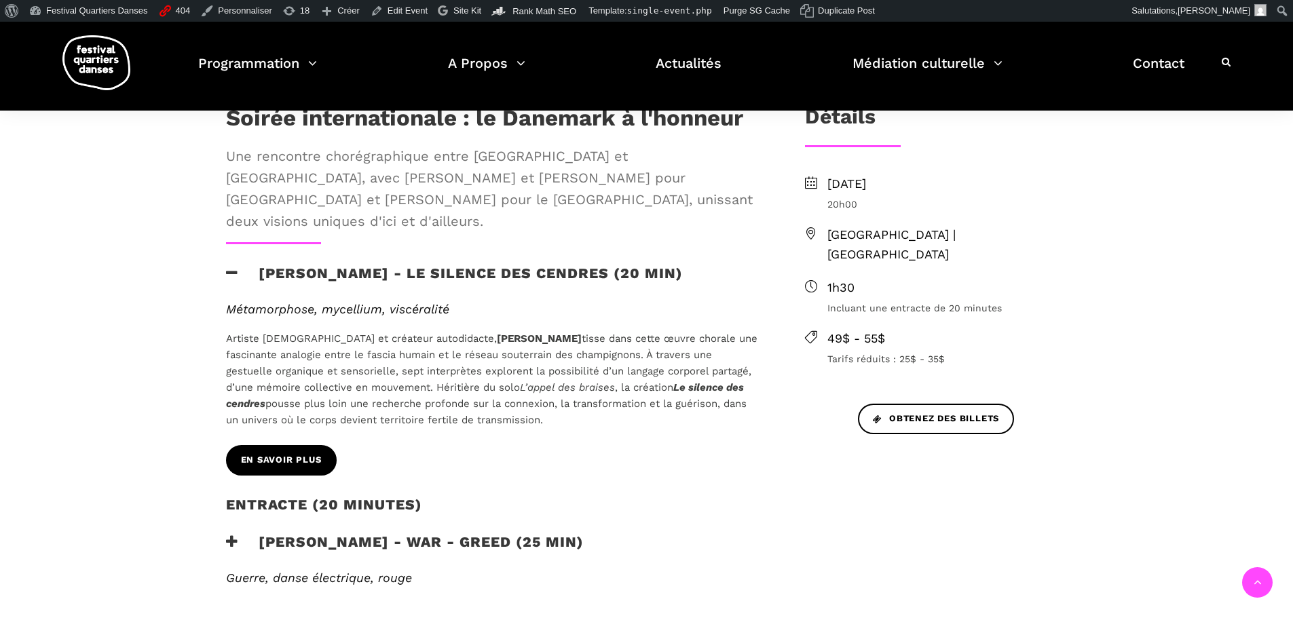
click at [291, 447] on link "En savoir plus" at bounding box center [281, 460] width 111 height 31
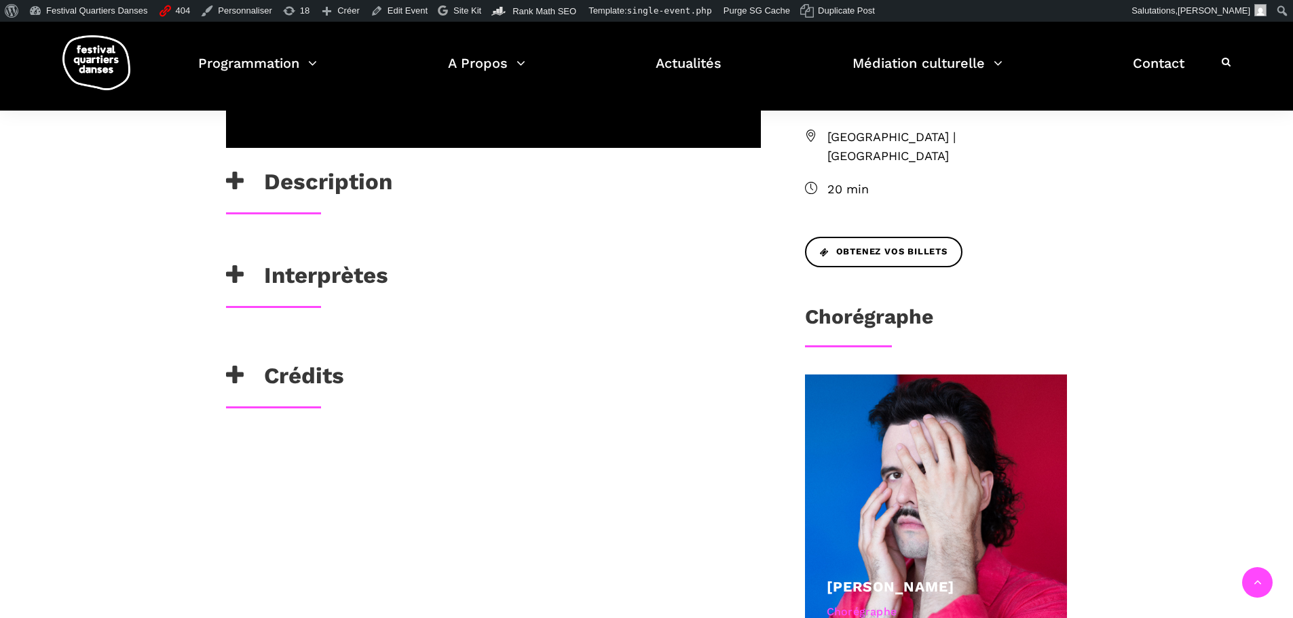
click at [333, 202] on h3 "Description" at bounding box center [309, 185] width 166 height 34
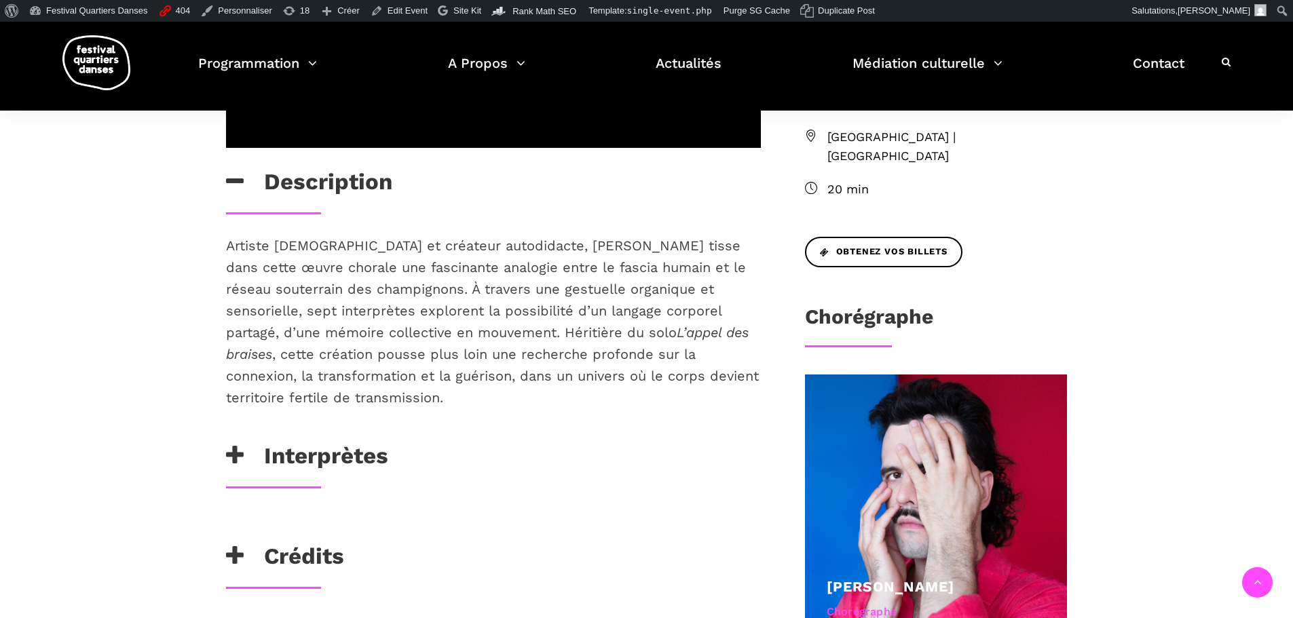
click at [333, 202] on h3 "Description" at bounding box center [309, 185] width 166 height 34
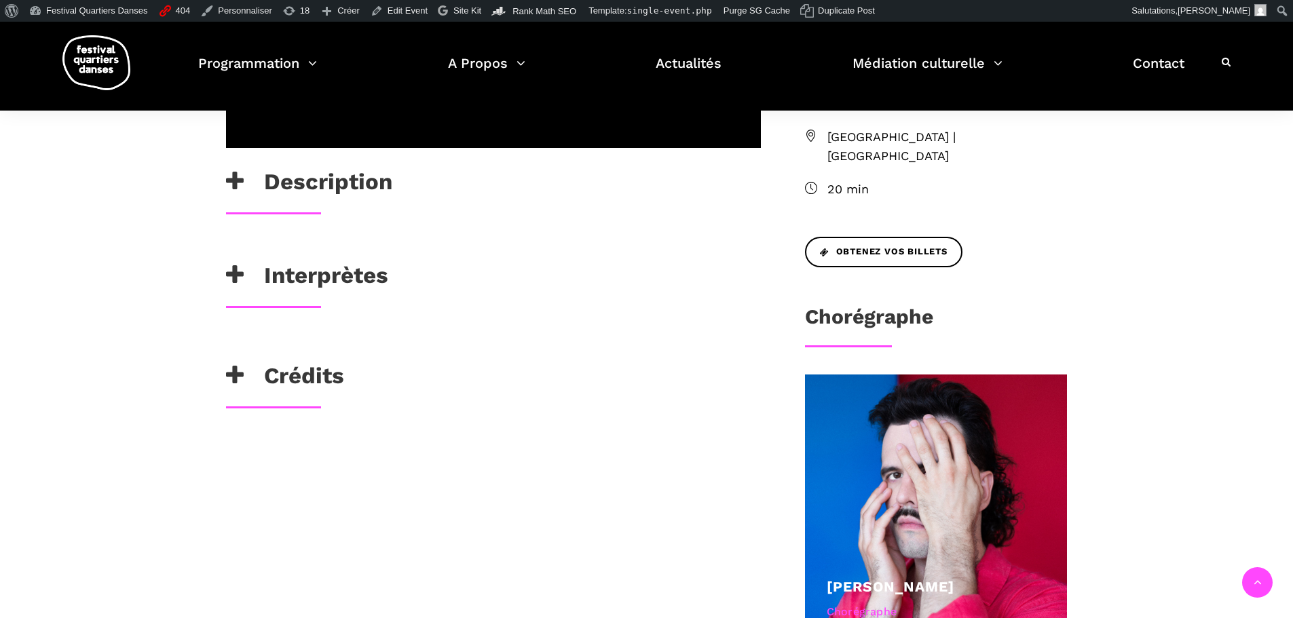
click at [322, 296] on h3 "Interprètes" at bounding box center [307, 279] width 162 height 34
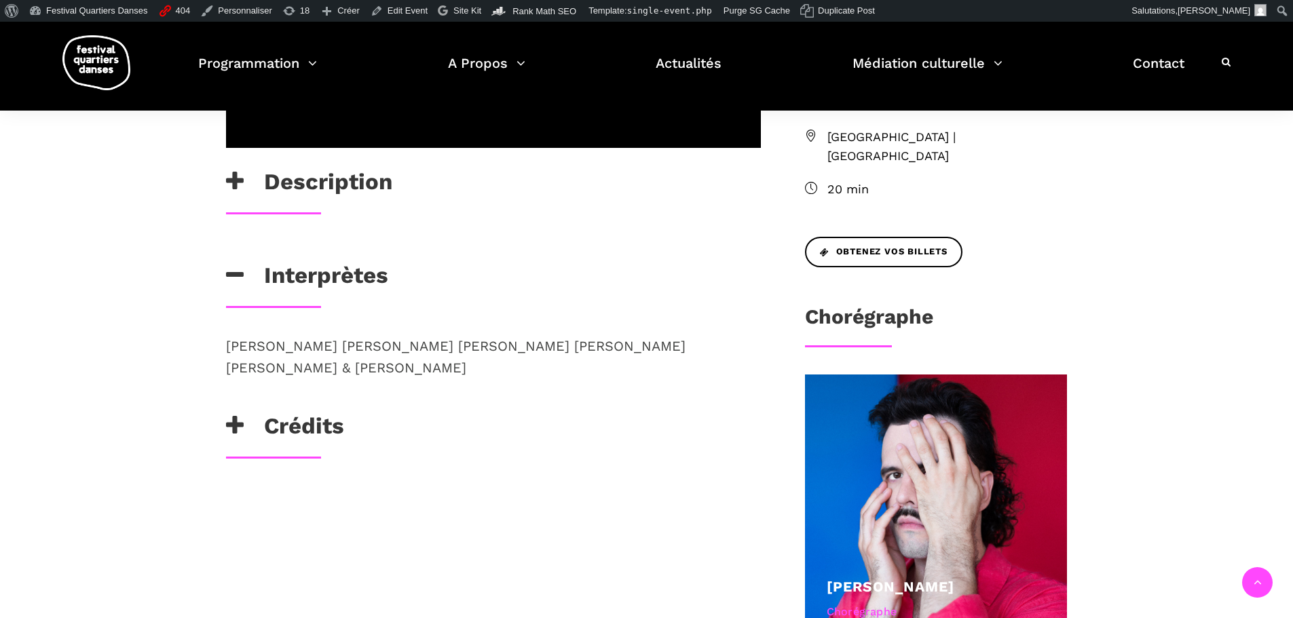
click at [322, 296] on h3 "Interprètes" at bounding box center [307, 279] width 162 height 34
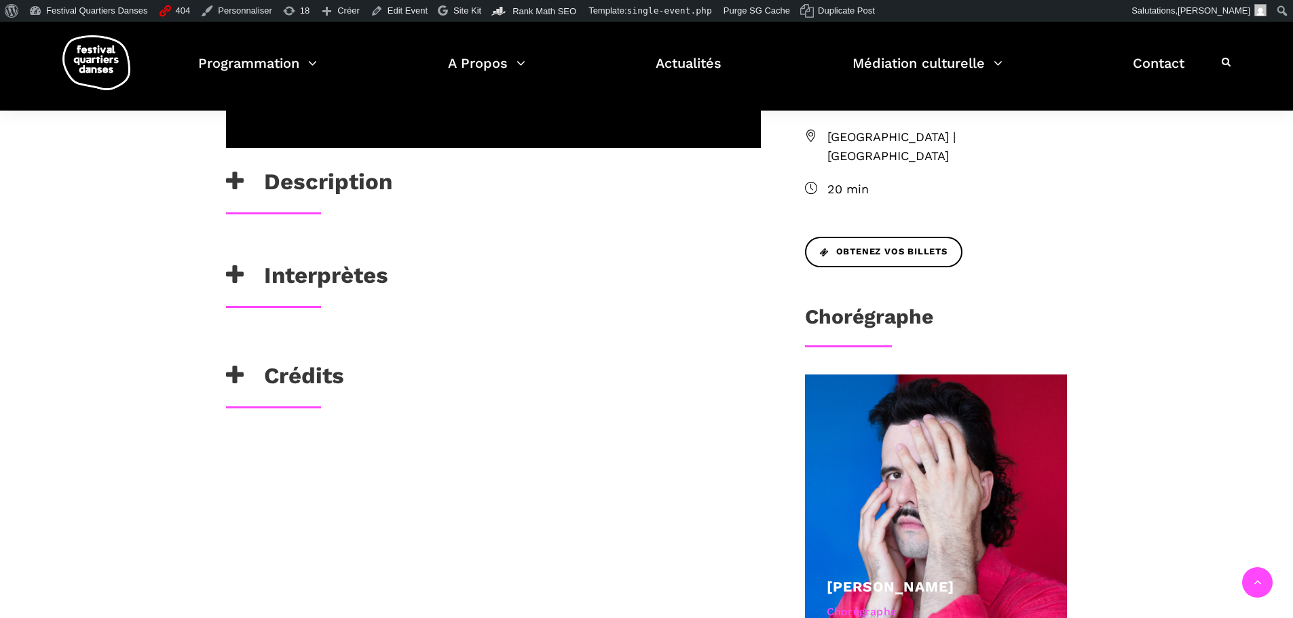
click at [295, 396] on h3 "Crédits" at bounding box center [285, 379] width 118 height 34
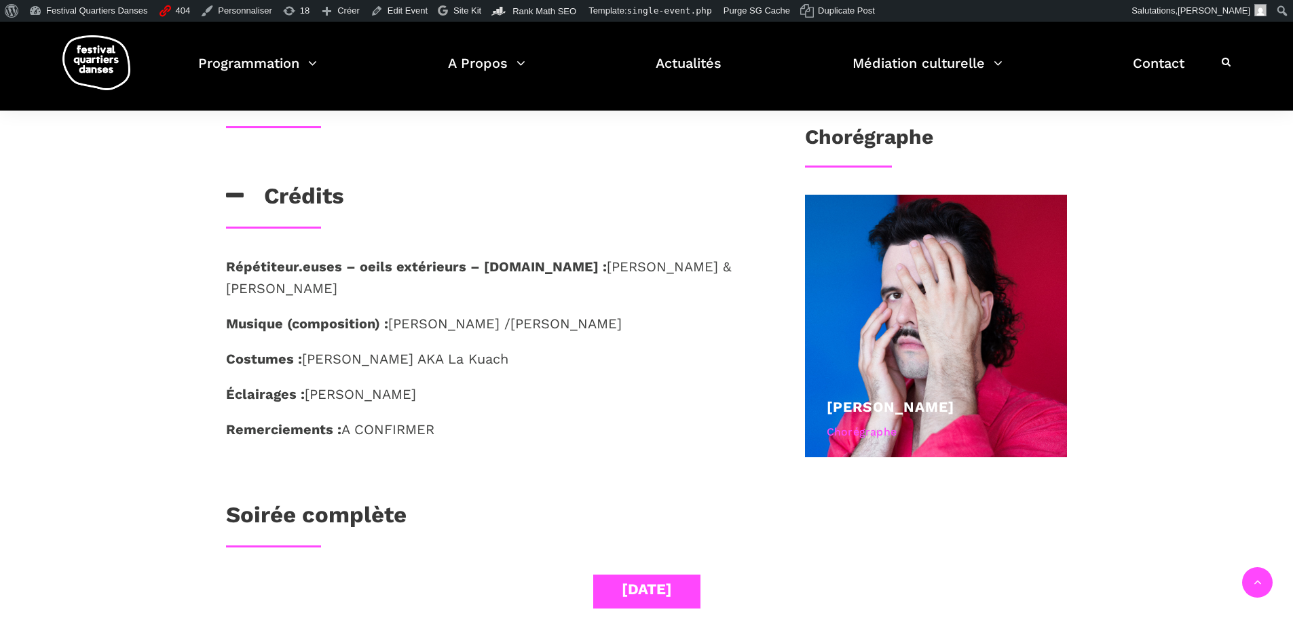
scroll to position [679, 0]
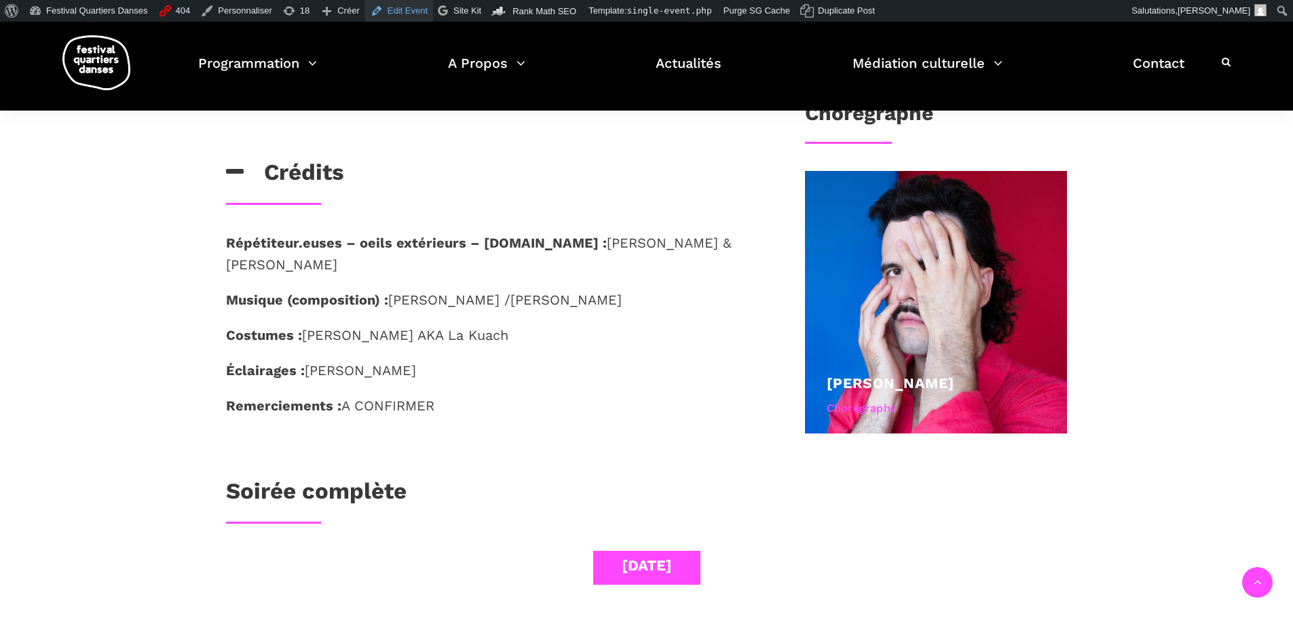
click at [411, 4] on link "Edit Event" at bounding box center [399, 11] width 68 height 22
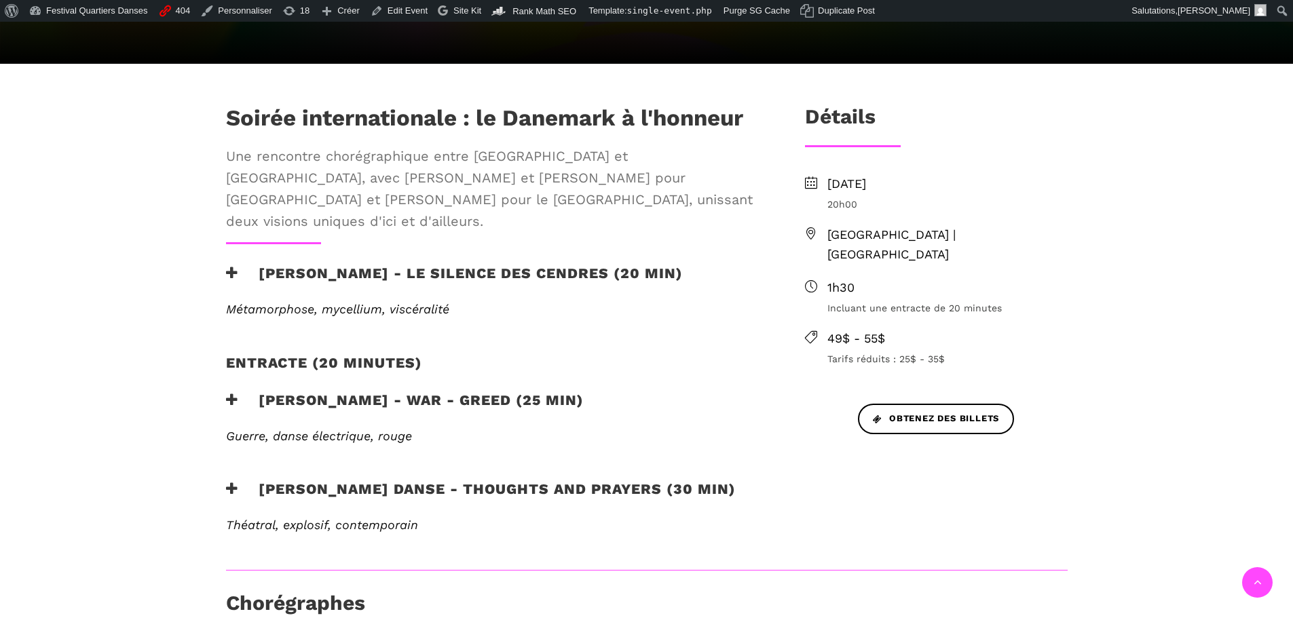
click at [388, 265] on h3 "[PERSON_NAME] - Le silence des cendres (20 min)" at bounding box center [454, 282] width 457 height 34
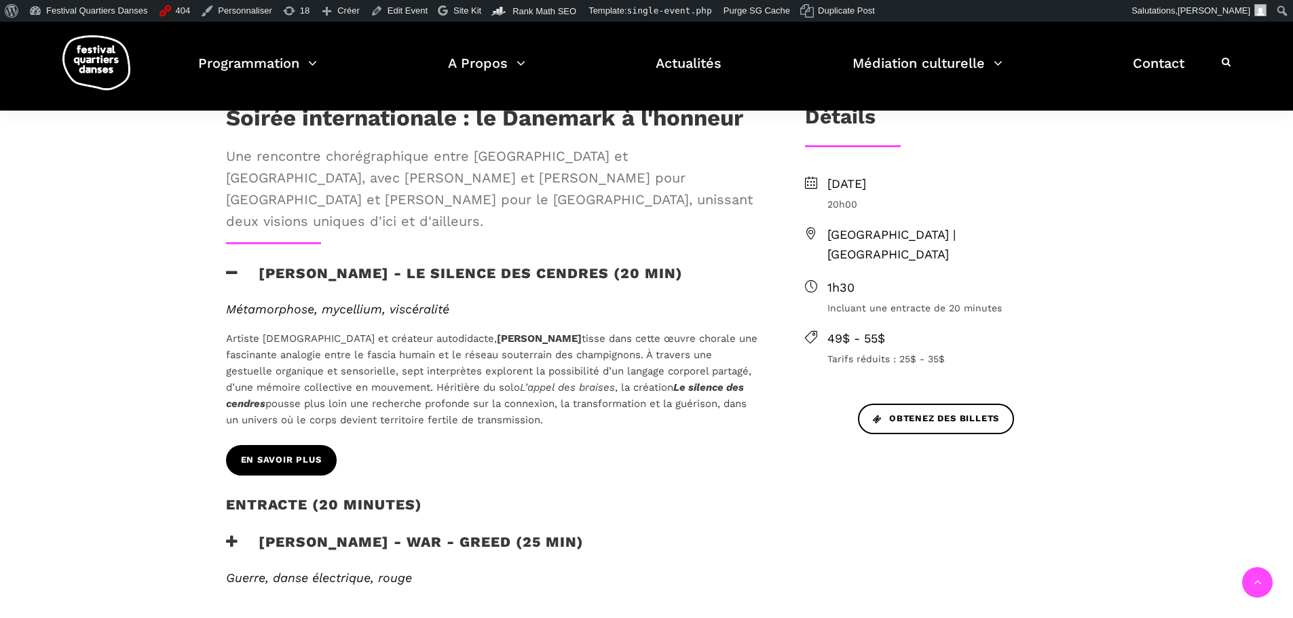
click at [302, 445] on link "En savoir plus" at bounding box center [281, 460] width 111 height 31
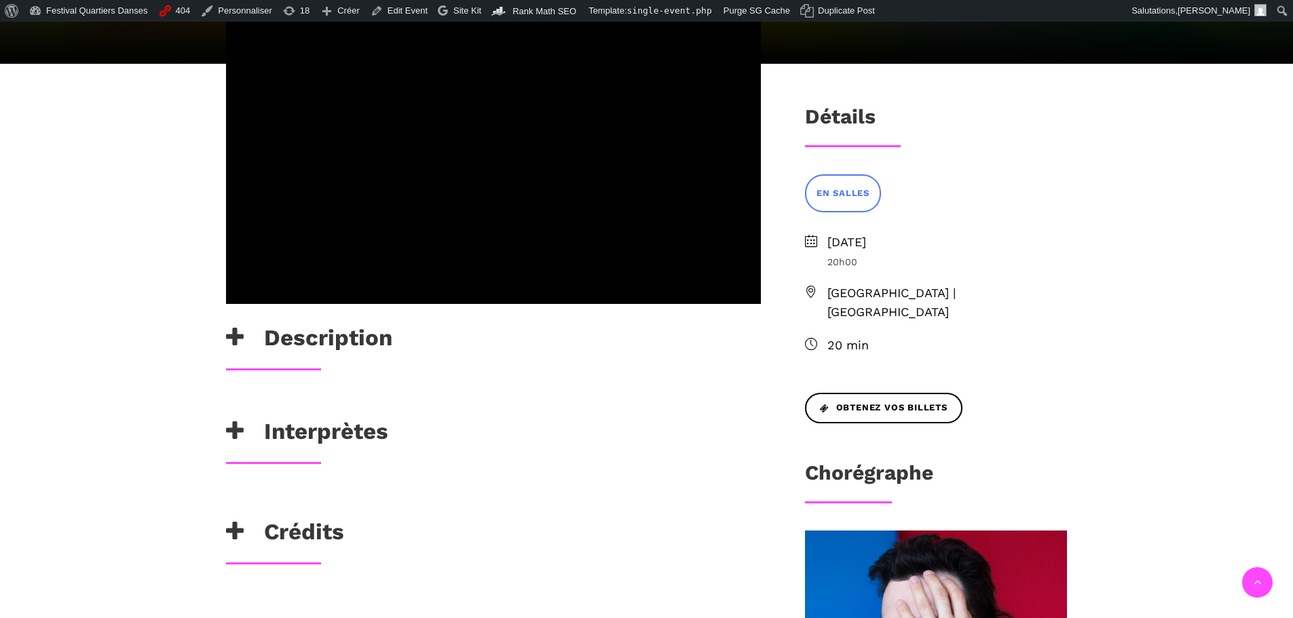
scroll to position [339, 0]
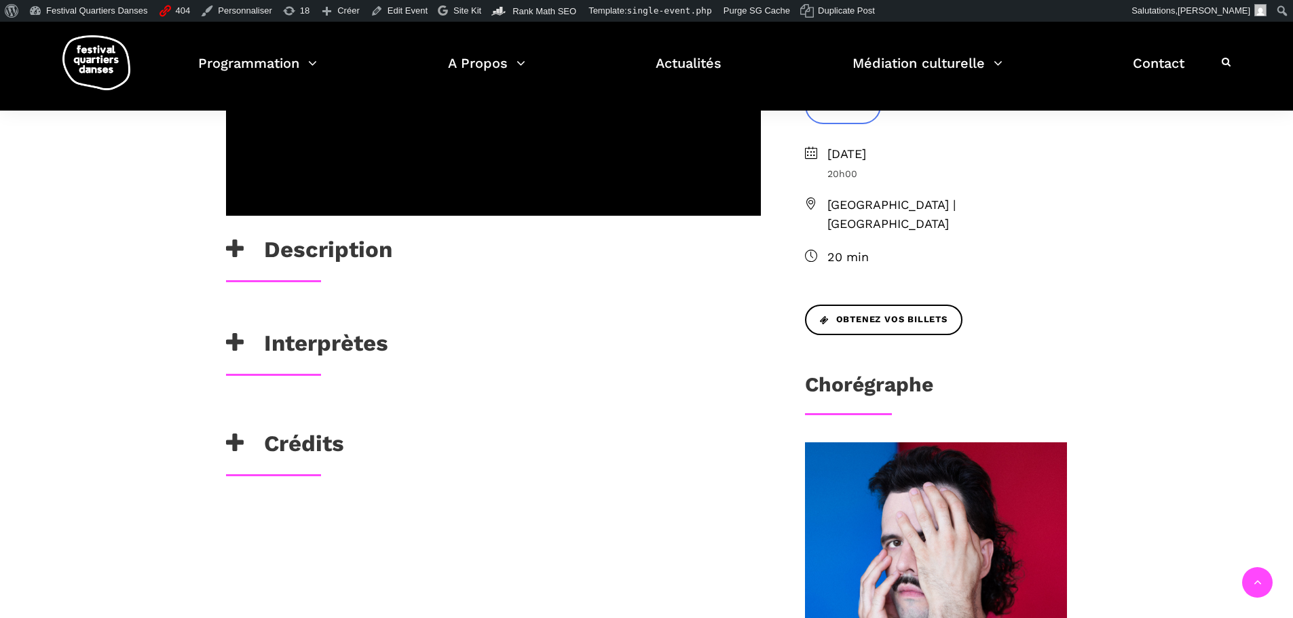
click at [298, 464] on h3 "Crédits" at bounding box center [285, 447] width 118 height 34
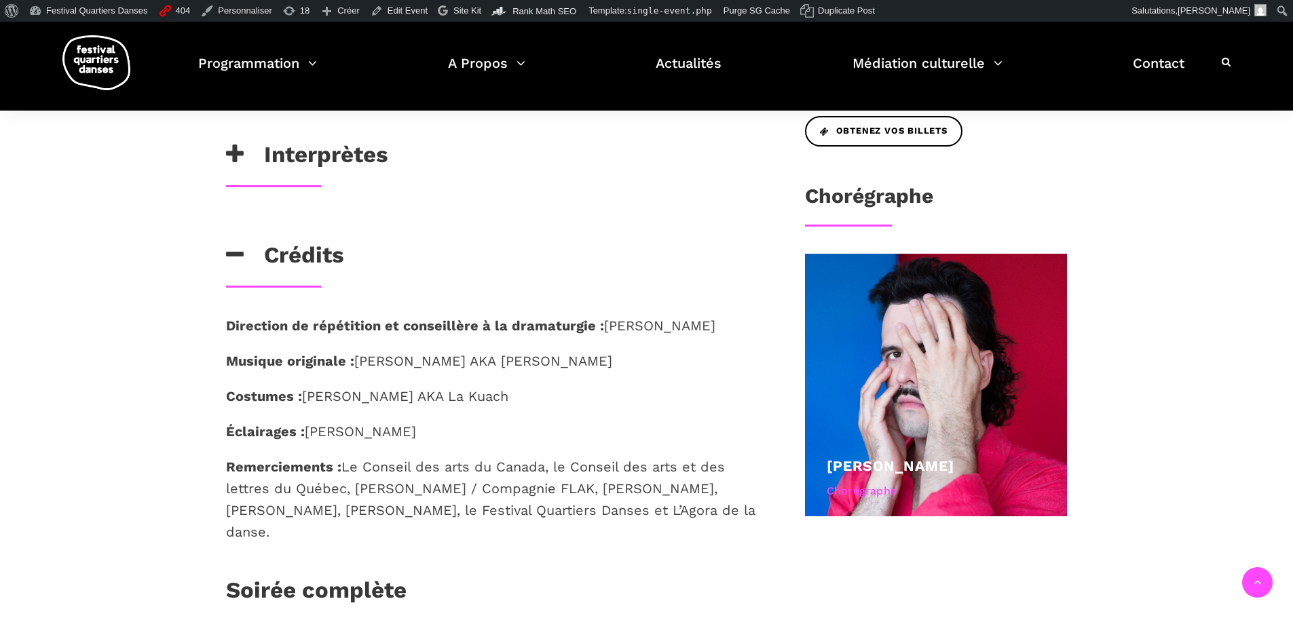
scroll to position [611, 0]
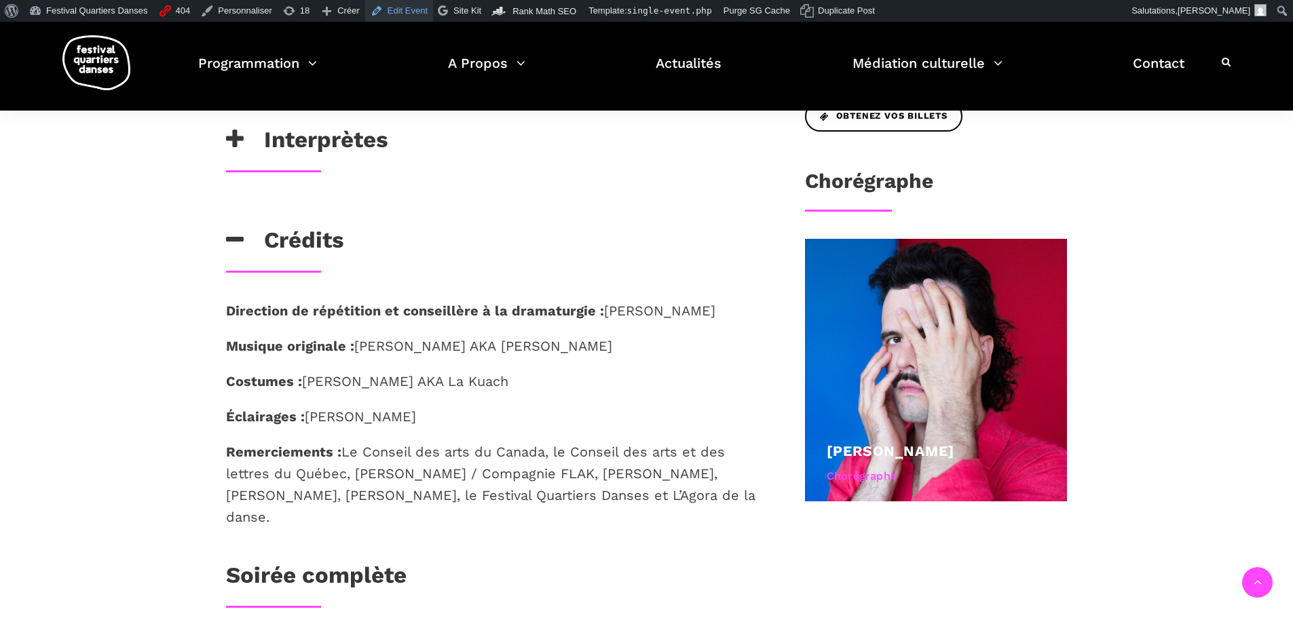
click at [393, 6] on link "Edit Event" at bounding box center [399, 11] width 68 height 22
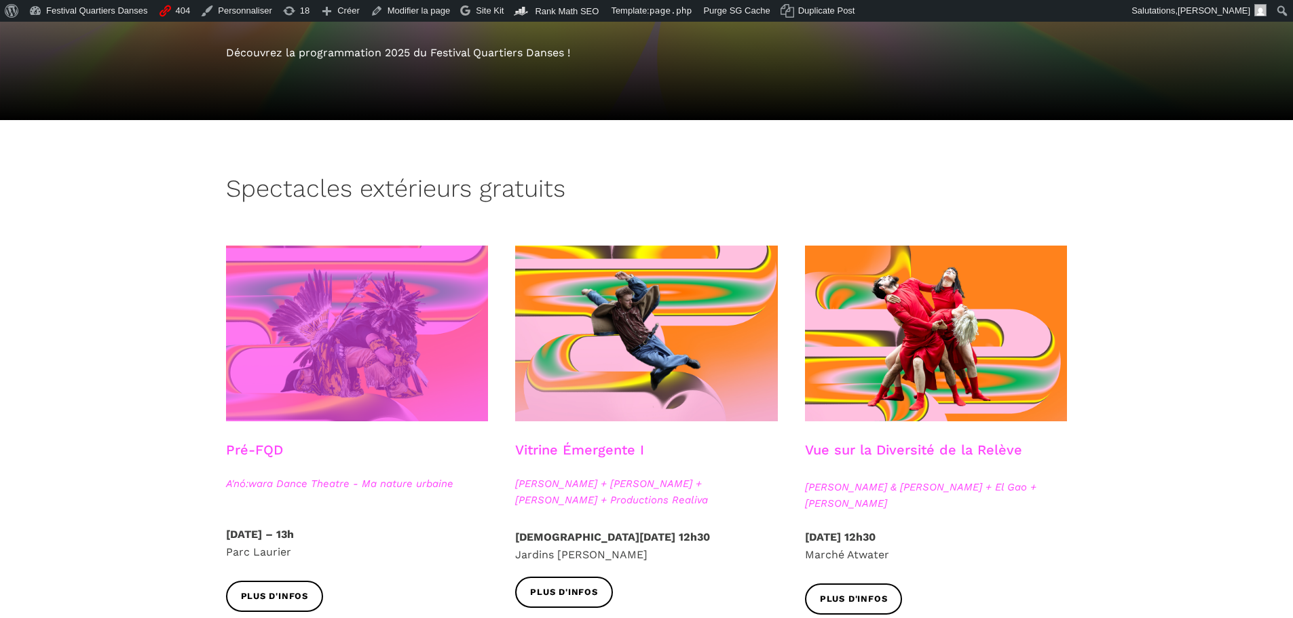
click at [396, 322] on span at bounding box center [357, 334] width 263 height 176
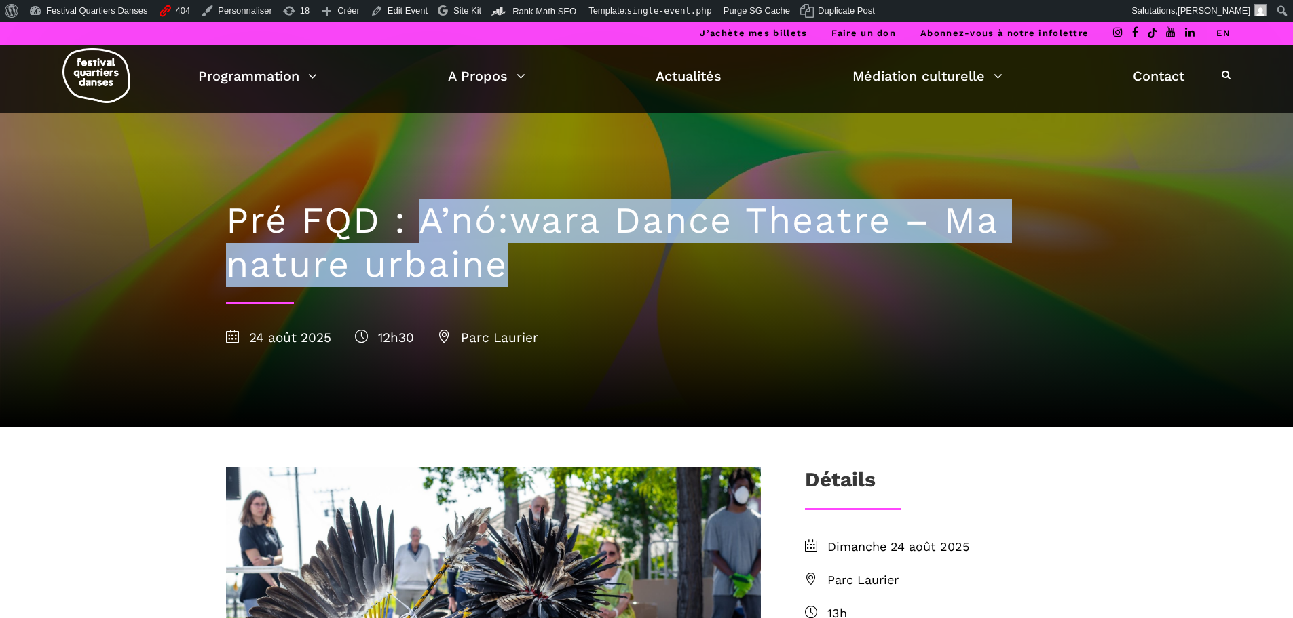
drag, startPoint x: 427, startPoint y: 229, endPoint x: 508, endPoint y: 268, distance: 90.2
click at [508, 268] on h1 "Pré FQD : A’nó:wara Dance Theatre – Ma nature urbaine" at bounding box center [647, 243] width 842 height 88
click at [499, 227] on h1 "Pré FQD : A’nó:wara Dance Theatre – Ma nature urbaine" at bounding box center [647, 243] width 842 height 88
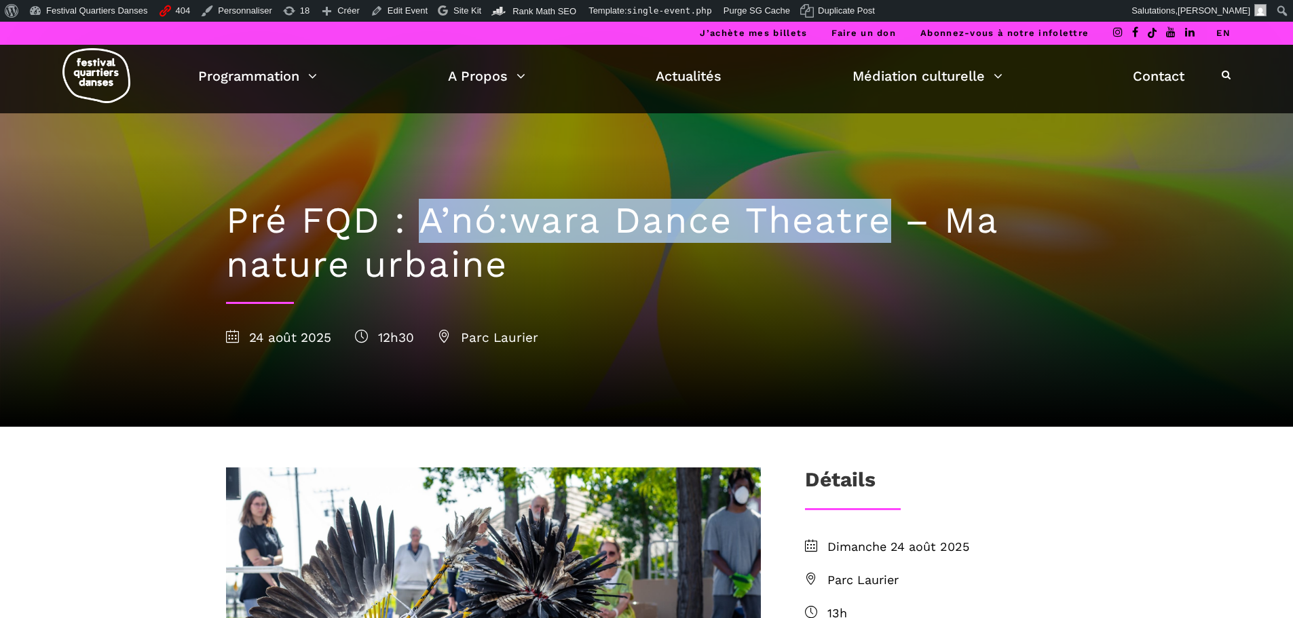
drag, startPoint x: 414, startPoint y: 221, endPoint x: 889, endPoint y: 232, distance: 474.6
click at [889, 232] on h1 "Pré FQD : A’nó:wara Dance Theatre – Ma nature urbaine" at bounding box center [647, 243] width 842 height 88
copy h1 "A’nó:wara Dance Theatre"
